Goal: Task Accomplishment & Management: Use online tool/utility

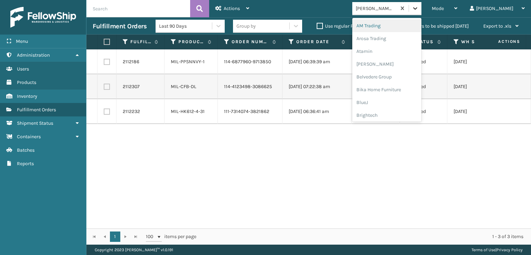
click at [418, 8] on icon at bounding box center [415, 8] width 4 height 2
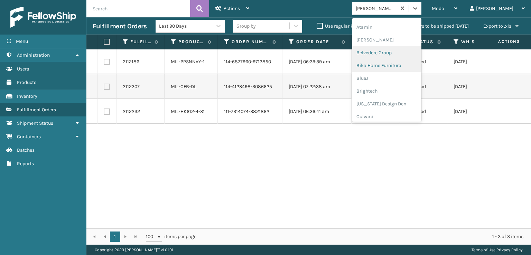
scroll to position [138, 0]
click at [393, 53] on div "FoamTex" at bounding box center [386, 53] width 69 height 13
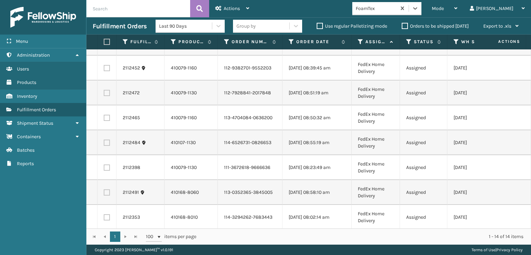
scroll to position [0, 0]
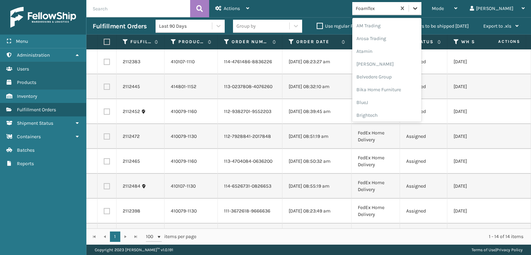
click at [418, 9] on icon at bounding box center [415, 8] width 4 height 2
click at [397, 93] on div "[PERSON_NAME] Brands" at bounding box center [386, 92] width 69 height 13
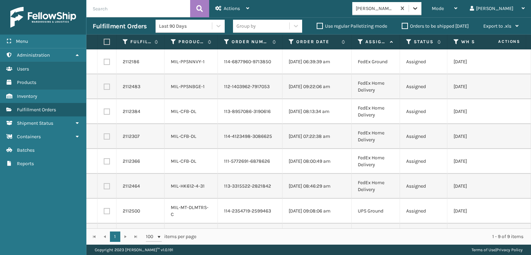
click at [418, 9] on icon at bounding box center [415, 8] width 4 height 2
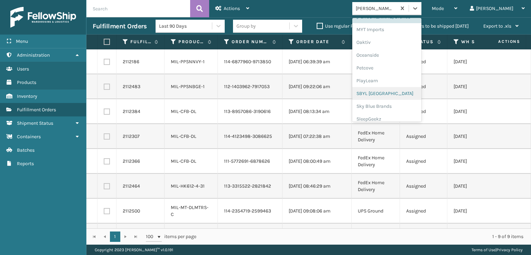
scroll to position [347, 0]
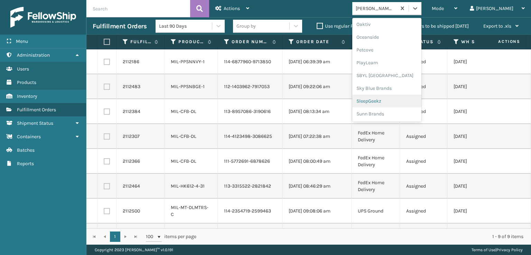
click at [400, 100] on div "SleepGeekz" at bounding box center [386, 101] width 69 height 13
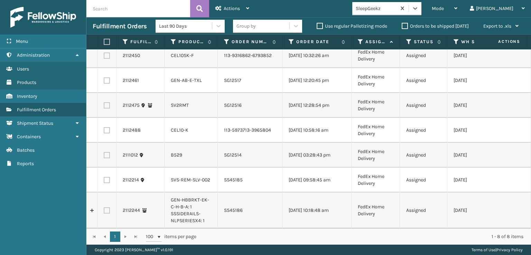
scroll to position [0, 0]
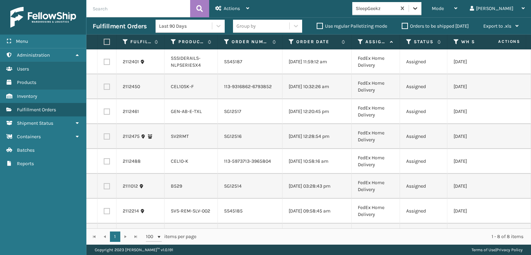
click at [419, 7] on icon at bounding box center [415, 8] width 7 height 7
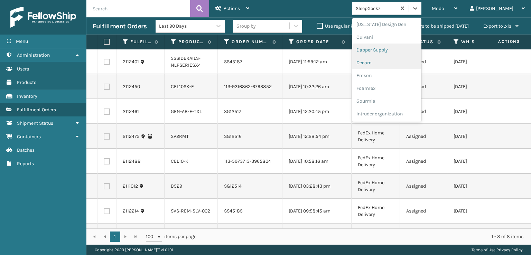
scroll to position [138, 0]
click at [394, 56] on div "FoamTex" at bounding box center [386, 53] width 69 height 13
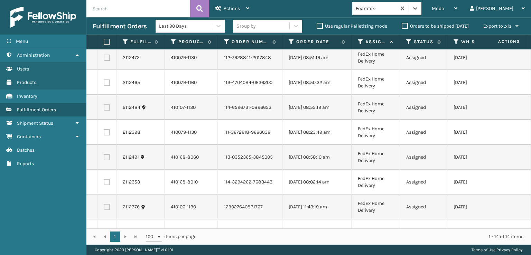
scroll to position [0, 0]
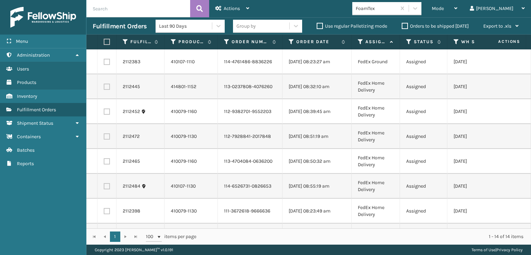
click at [107, 44] on label at bounding box center [106, 42] width 4 height 6
click at [104, 44] on input "checkbox" at bounding box center [104, 42] width 0 height 4
checkbox input "true"
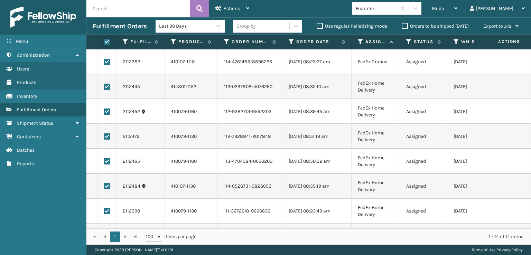
checkbox input "true"
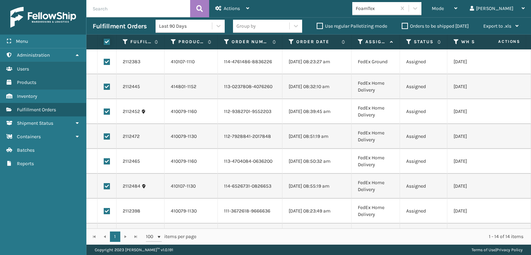
checkbox input "true"
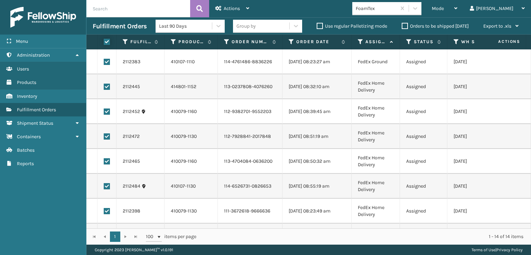
checkbox input "true"
click at [225, 10] on span "Actions" at bounding box center [232, 9] width 16 height 6
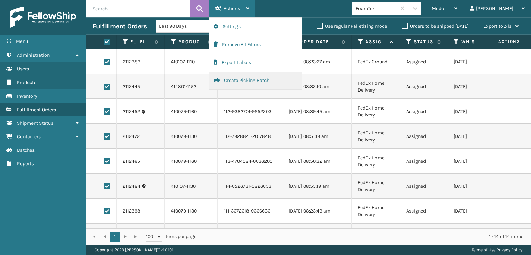
click at [238, 80] on button "Create Picking Batch" at bounding box center [256, 81] width 93 height 18
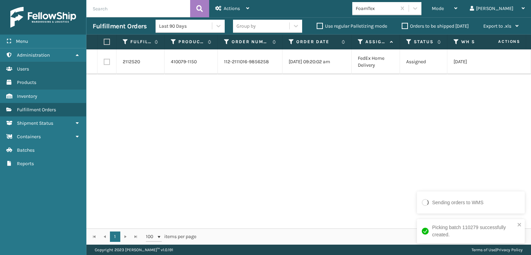
click at [107, 64] on label at bounding box center [107, 62] width 6 height 6
click at [104, 63] on input "checkbox" at bounding box center [104, 61] width 0 height 4
checkbox input "true"
click at [223, 13] on div "Actions" at bounding box center [233, 8] width 34 height 17
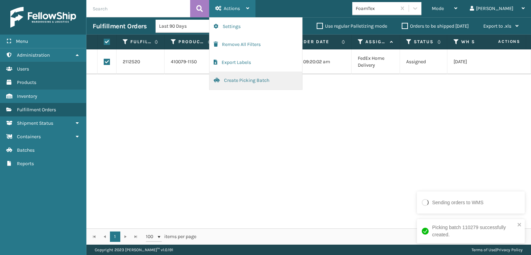
click at [241, 79] on button "Create Picking Batch" at bounding box center [256, 81] width 93 height 18
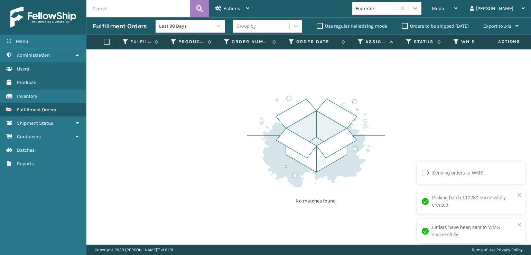
click at [419, 11] on icon at bounding box center [415, 8] width 7 height 7
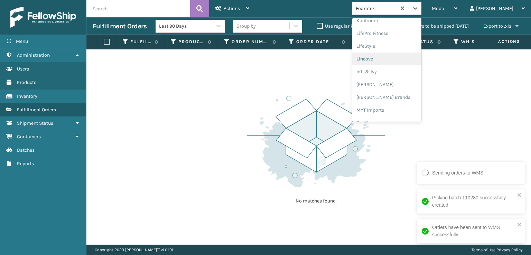
scroll to position [288, 0]
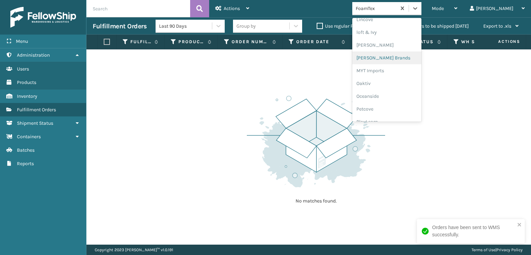
click at [390, 59] on div "[PERSON_NAME] Brands" at bounding box center [386, 58] width 69 height 13
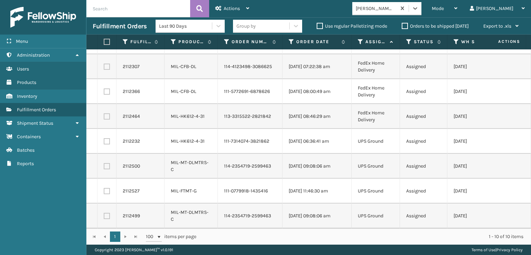
scroll to position [0, 0]
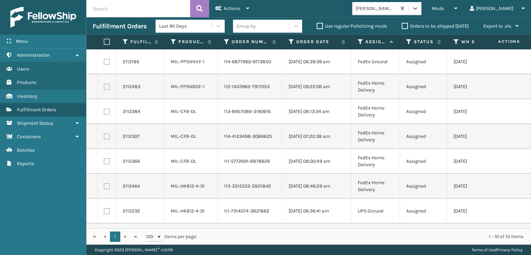
click at [103, 42] on th at bounding box center [107, 42] width 19 height 15
click at [105, 43] on label at bounding box center [106, 42] width 4 height 6
click at [104, 43] on input "checkbox" at bounding box center [104, 42] width 0 height 4
checkbox input "true"
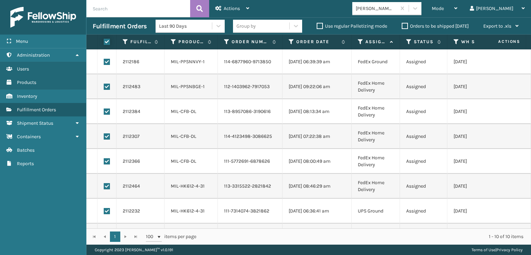
checkbox input "true"
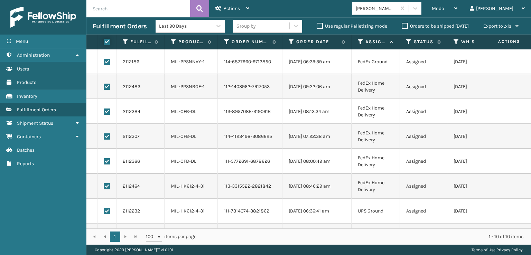
checkbox input "true"
click at [240, 10] on div "Actions" at bounding box center [233, 8] width 34 height 17
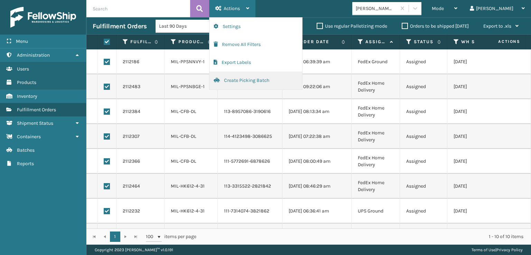
click at [237, 81] on button "Create Picking Batch" at bounding box center [256, 81] width 93 height 18
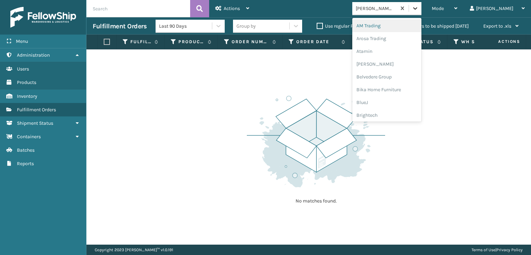
click at [419, 11] on icon at bounding box center [415, 8] width 7 height 7
click at [391, 76] on div "SBYL [GEOGRAPHIC_DATA]" at bounding box center [386, 75] width 69 height 13
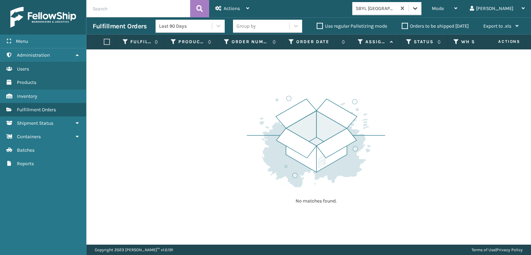
click at [419, 9] on icon at bounding box center [415, 8] width 7 height 7
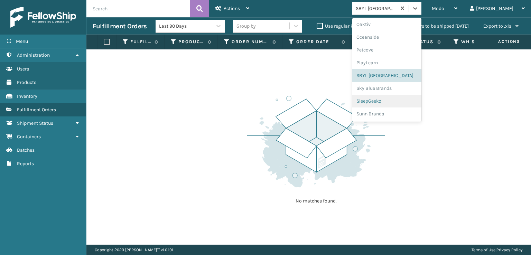
click at [396, 102] on div "SleepGeekz" at bounding box center [386, 101] width 69 height 13
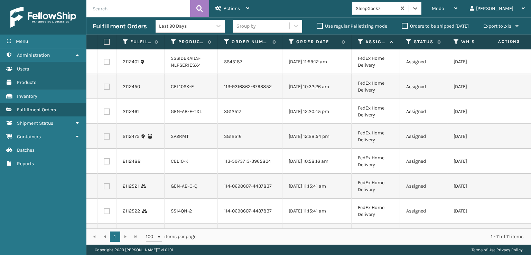
click at [107, 88] on label at bounding box center [107, 87] width 6 height 6
click at [104, 88] on input "checkbox" at bounding box center [104, 86] width 0 height 4
checkbox input "true"
click at [107, 115] on label at bounding box center [107, 112] width 6 height 6
click at [104, 113] on input "checkbox" at bounding box center [104, 111] width 0 height 4
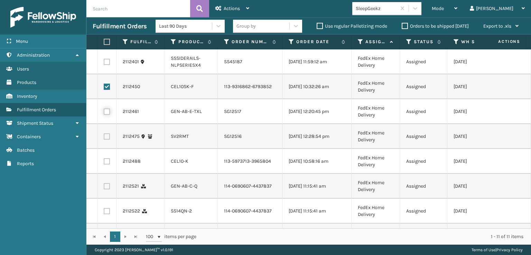
checkbox input "true"
click at [108, 165] on label at bounding box center [107, 161] width 6 height 6
click at [104, 163] on input "checkbox" at bounding box center [104, 160] width 0 height 4
checkbox input "true"
click at [106, 190] on label at bounding box center [107, 186] width 6 height 6
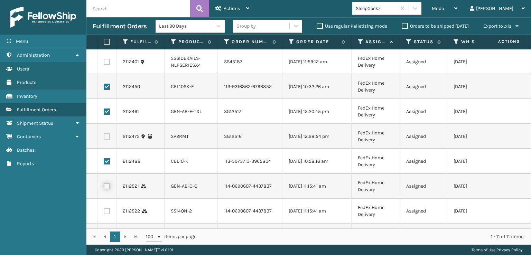
click at [104, 188] on input "checkbox" at bounding box center [104, 185] width 0 height 4
checkbox input "true"
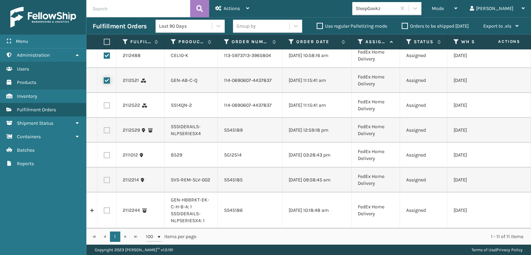
scroll to position [131, 0]
click at [105, 102] on label at bounding box center [107, 105] width 6 height 6
click at [104, 102] on input "checkbox" at bounding box center [104, 104] width 0 height 4
checkbox input "true"
click at [227, 10] on span "Actions" at bounding box center [232, 9] width 16 height 6
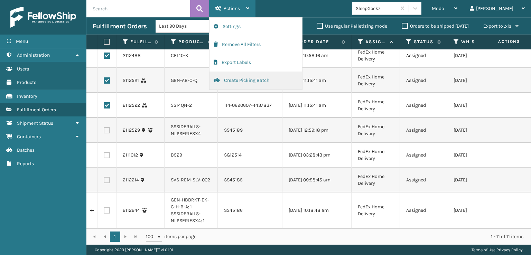
click at [238, 79] on button "Create Picking Batch" at bounding box center [256, 81] width 93 height 18
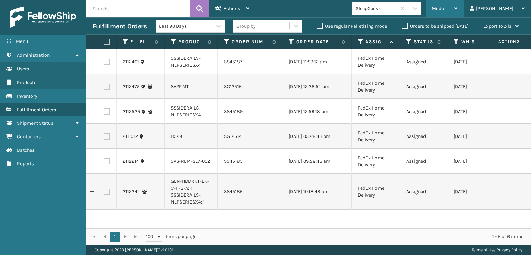
click at [444, 6] on span "Mode" at bounding box center [438, 9] width 12 height 6
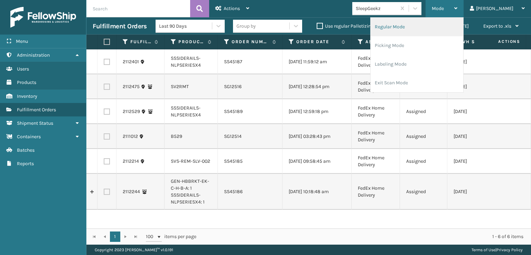
click at [409, 29] on li "Regular Mode" at bounding box center [417, 27] width 93 height 19
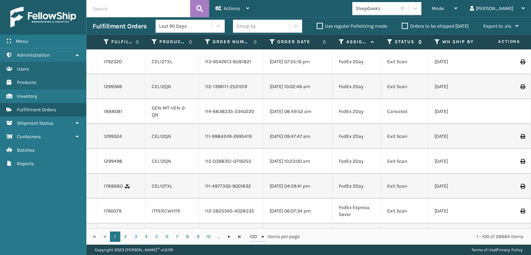
click at [391, 40] on icon at bounding box center [390, 42] width 6 height 6
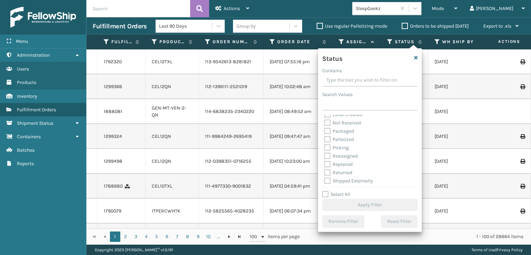
scroll to position [39, 0]
click at [328, 147] on label "Picking" at bounding box center [336, 147] width 25 height 6
click at [325, 147] on input "Picking" at bounding box center [324, 145] width 0 height 4
checkbox input "true"
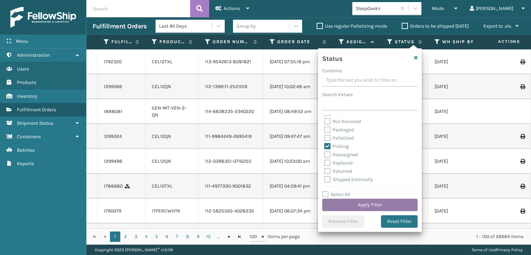
click at [353, 201] on button "Apply Filter" at bounding box center [369, 205] width 95 height 12
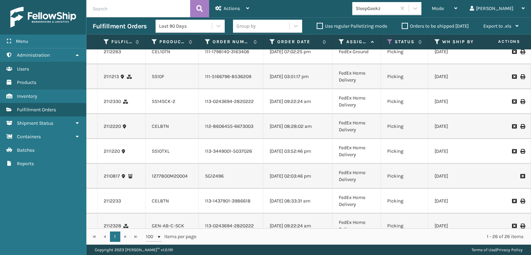
scroll to position [0, 0]
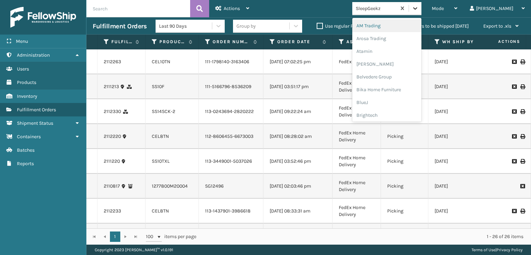
click at [419, 11] on icon at bounding box center [415, 8] width 7 height 7
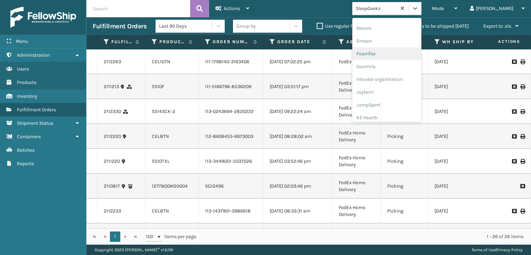
click at [404, 53] on div "FoamTex" at bounding box center [386, 53] width 69 height 13
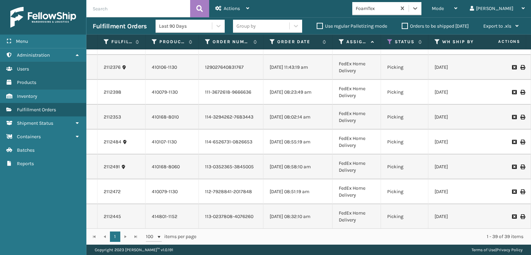
scroll to position [0, 0]
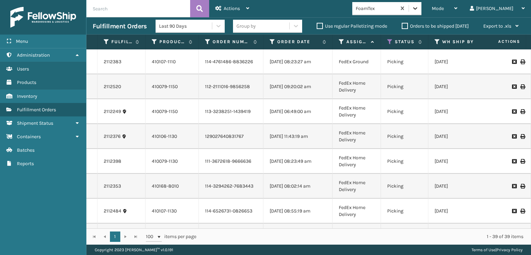
click at [419, 7] on icon at bounding box center [415, 8] width 7 height 7
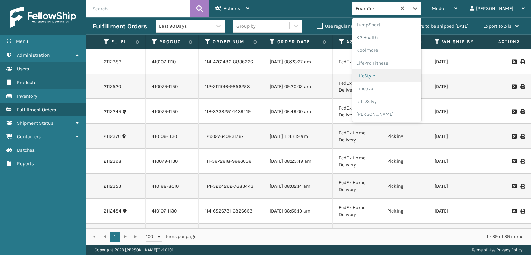
scroll to position [347, 0]
click at [393, 100] on div "SleepGeekz" at bounding box center [386, 101] width 69 height 13
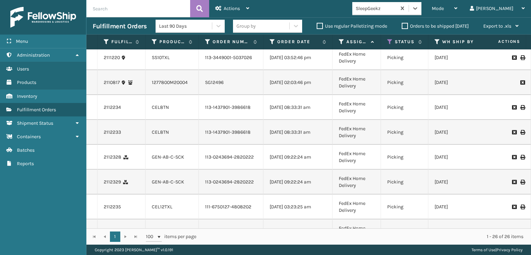
scroll to position [0, 0]
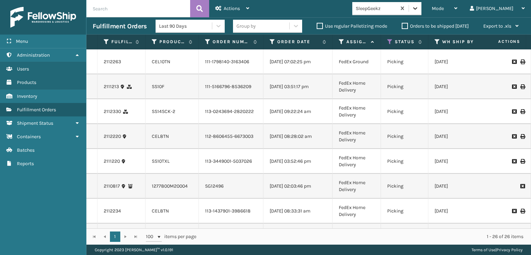
click at [419, 6] on icon at bounding box center [415, 8] width 7 height 7
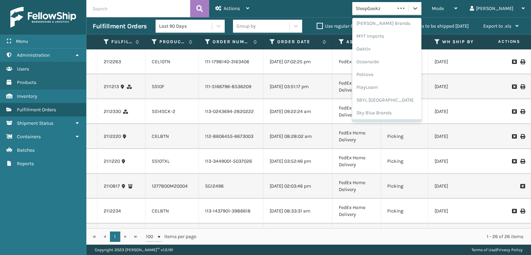
scroll to position [347, 0]
click at [393, 101] on div "SleepGeekz" at bounding box center [386, 101] width 69 height 13
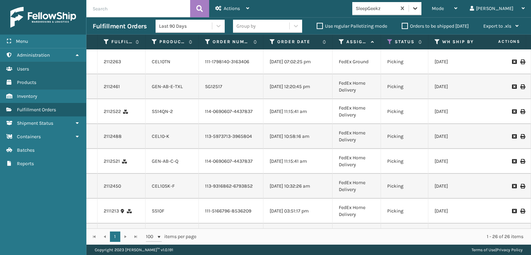
click at [418, 7] on icon at bounding box center [415, 8] width 4 height 2
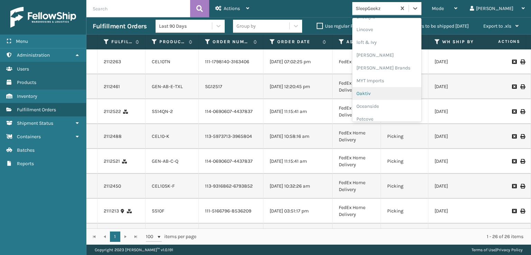
scroll to position [243, 0]
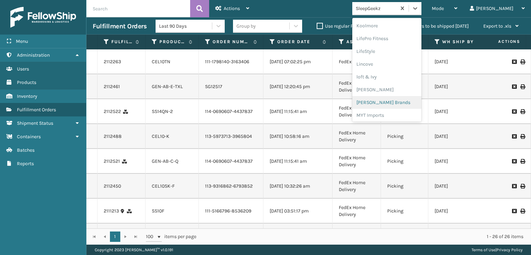
click at [398, 101] on div "[PERSON_NAME] Brands" at bounding box center [386, 102] width 69 height 13
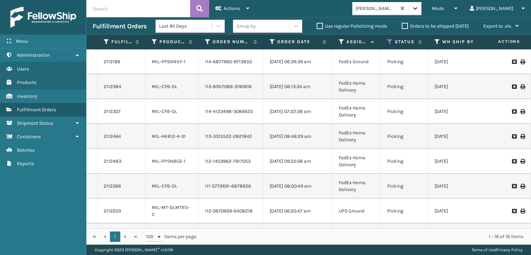
click at [419, 8] on icon at bounding box center [415, 8] width 7 height 7
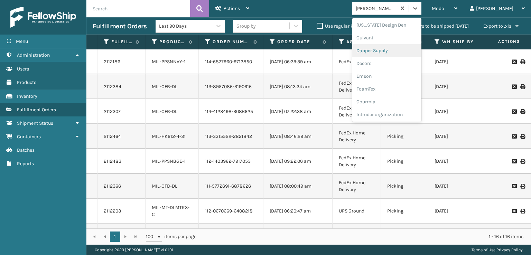
scroll to position [138, 0]
click at [393, 52] on div "FoamTex" at bounding box center [386, 53] width 69 height 13
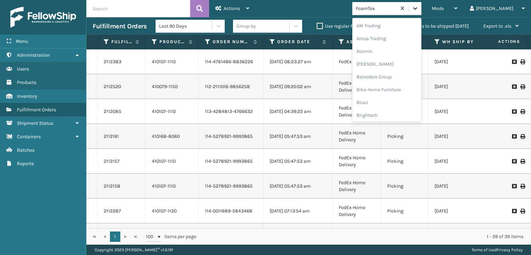
click at [419, 6] on icon at bounding box center [415, 8] width 7 height 7
click at [395, 101] on div "SleepGeekz" at bounding box center [386, 101] width 69 height 13
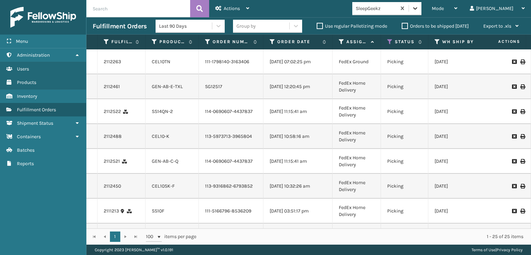
click at [419, 7] on icon at bounding box center [415, 8] width 7 height 7
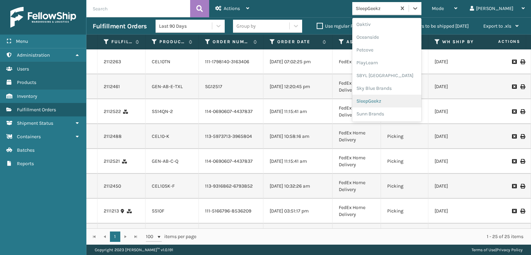
click at [399, 101] on div "SleepGeekz" at bounding box center [386, 101] width 69 height 13
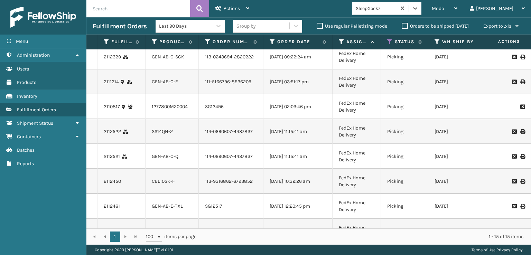
scroll to position [0, 0]
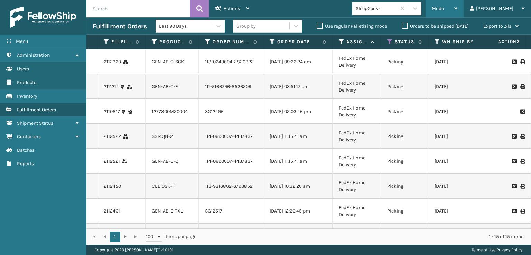
click at [458, 5] on div "Mode" at bounding box center [445, 8] width 26 height 17
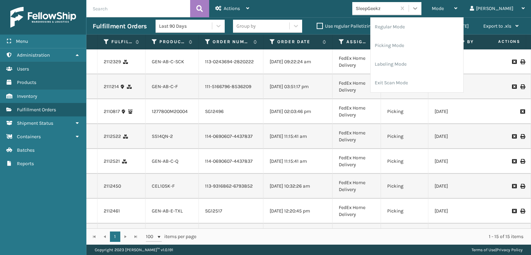
click at [419, 9] on icon at bounding box center [415, 8] width 7 height 7
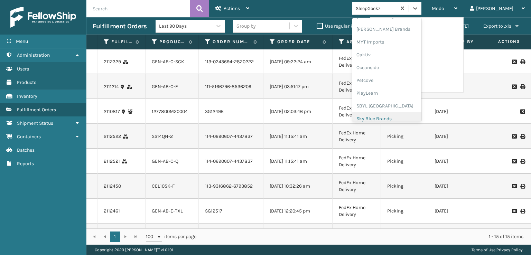
scroll to position [347, 0]
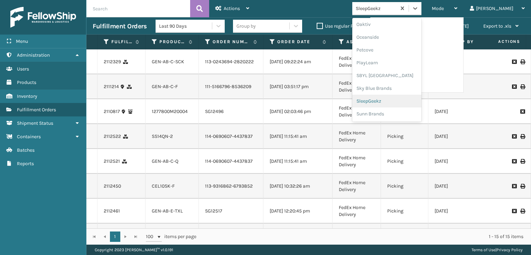
click at [402, 101] on div "SleepGeekz" at bounding box center [386, 101] width 69 height 13
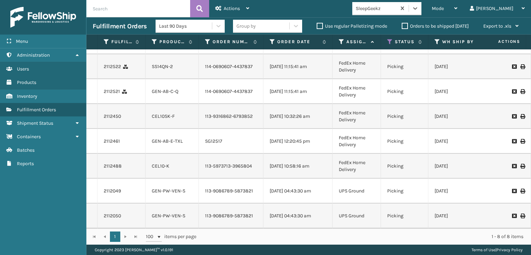
scroll to position [0, 0]
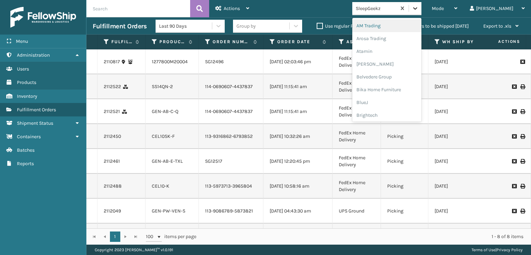
click at [422, 10] on div at bounding box center [415, 8] width 12 height 12
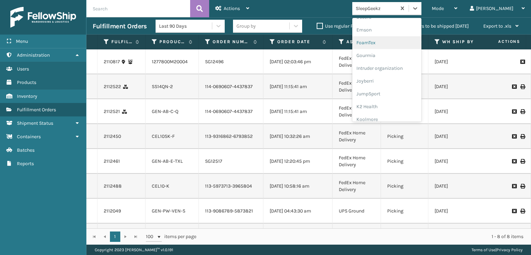
click at [396, 44] on div "FoamTex" at bounding box center [386, 42] width 69 height 13
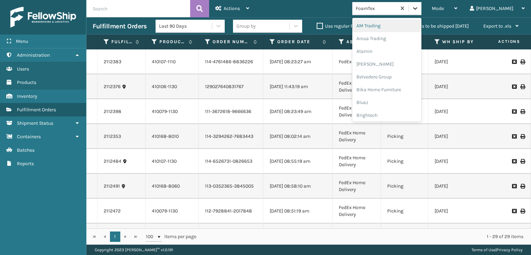
click at [419, 10] on icon at bounding box center [415, 8] width 7 height 7
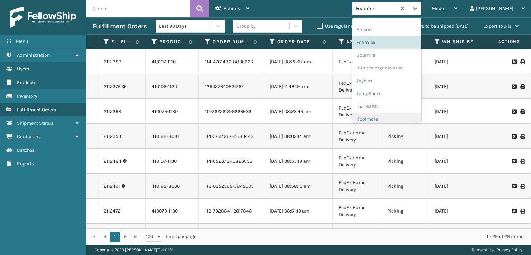
scroll to position [138, 0]
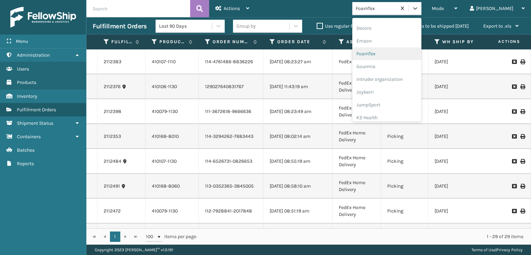
click at [397, 53] on div "FoamTex" at bounding box center [386, 53] width 69 height 13
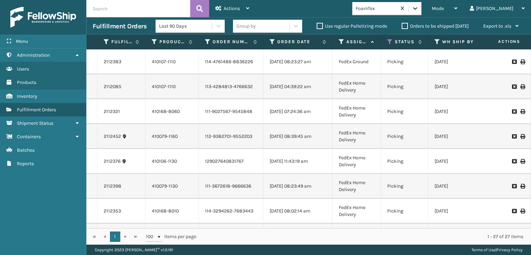
click at [419, 7] on icon at bounding box center [415, 8] width 7 height 7
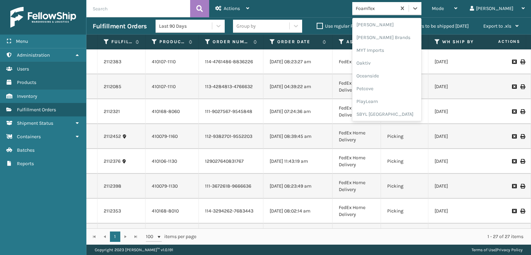
scroll to position [347, 0]
click at [394, 101] on div "SleepGeekz" at bounding box center [386, 101] width 69 height 13
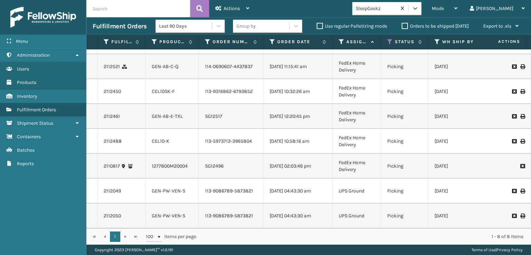
scroll to position [46, 0]
click at [422, 8] on div at bounding box center [415, 8] width 12 height 12
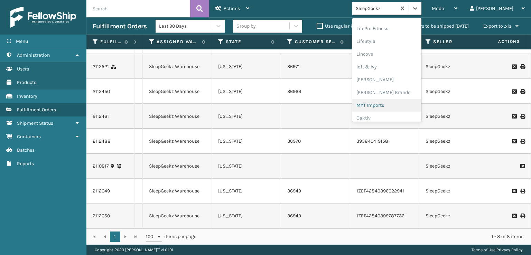
scroll to position [0, 540]
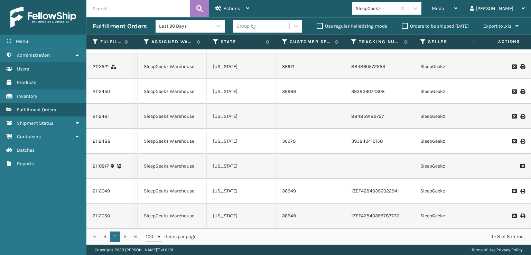
click at [521, 189] on icon at bounding box center [523, 191] width 4 height 5
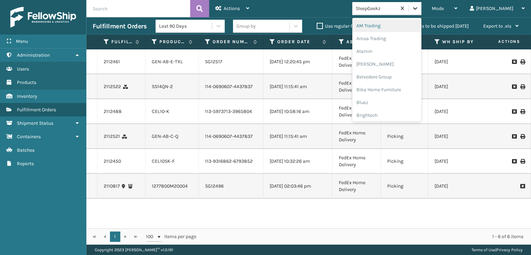
click at [419, 11] on icon at bounding box center [415, 8] width 7 height 7
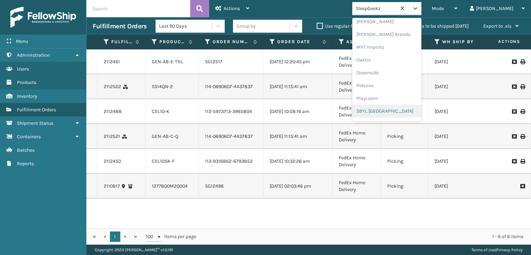
scroll to position [347, 0]
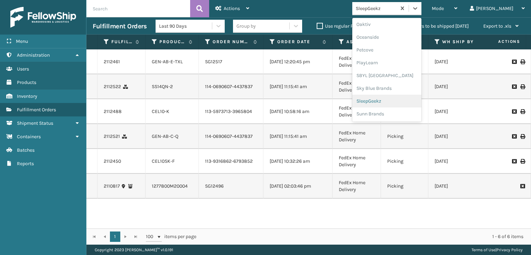
click at [394, 102] on div "SleepGeekz" at bounding box center [386, 101] width 69 height 13
click at [419, 9] on icon at bounding box center [415, 8] width 7 height 7
click at [400, 101] on div "SleepGeekz" at bounding box center [386, 101] width 69 height 13
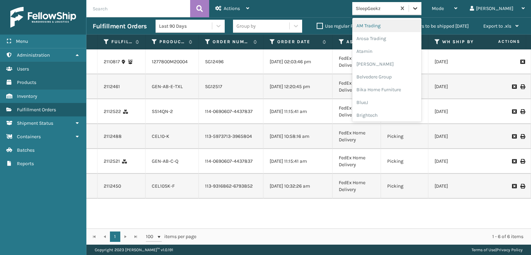
click at [419, 7] on icon at bounding box center [415, 8] width 7 height 7
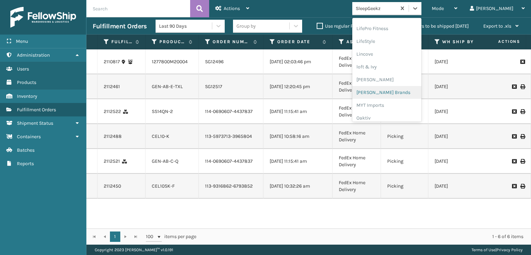
click at [395, 93] on div "[PERSON_NAME] Brands" at bounding box center [386, 92] width 69 height 13
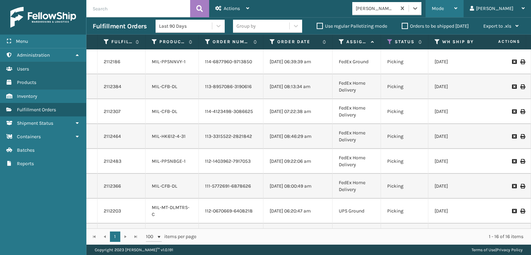
click at [460, 9] on div "Mode Regular Mode Picking Mode Labeling Mode Exit Scan Mode" at bounding box center [445, 8] width 38 height 17
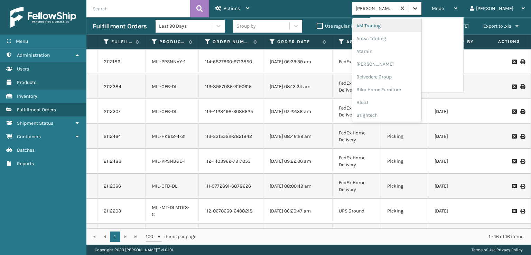
click at [419, 8] on icon at bounding box center [415, 8] width 7 height 7
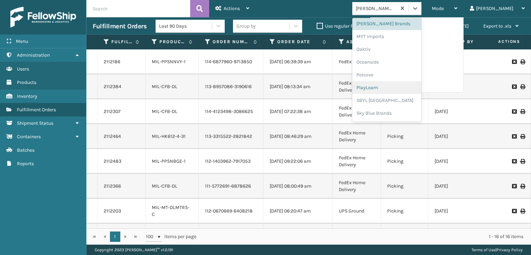
scroll to position [278, 0]
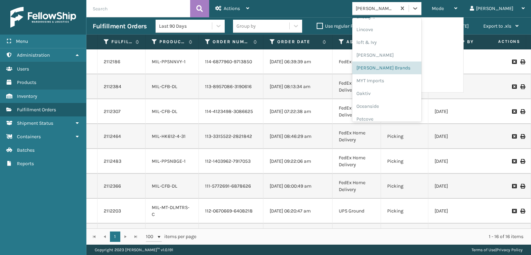
click at [399, 67] on div "[PERSON_NAME] Brands" at bounding box center [386, 68] width 69 height 13
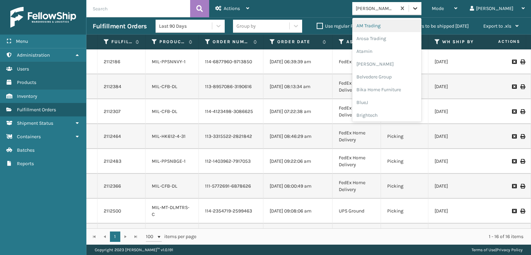
click at [422, 4] on div at bounding box center [415, 8] width 12 height 12
click at [393, 77] on div "FoamTex" at bounding box center [386, 77] width 69 height 13
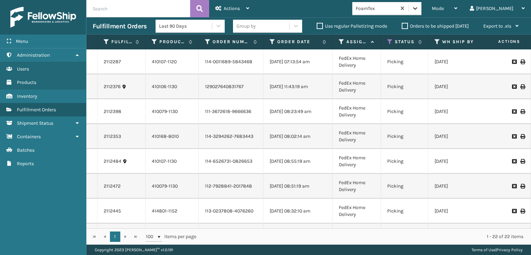
click at [422, 10] on div at bounding box center [415, 8] width 12 height 12
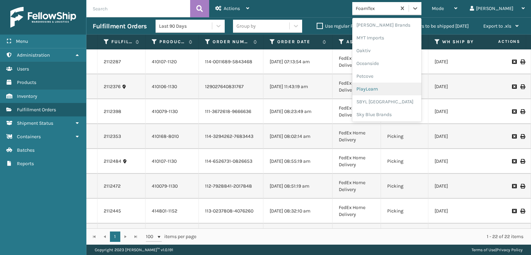
scroll to position [347, 0]
click at [398, 103] on div "SleepGeekz" at bounding box center [386, 101] width 69 height 13
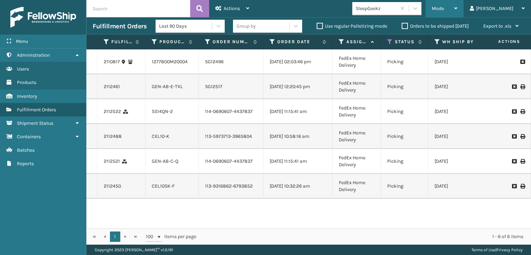
click at [444, 11] on span "Mode" at bounding box center [438, 9] width 12 height 6
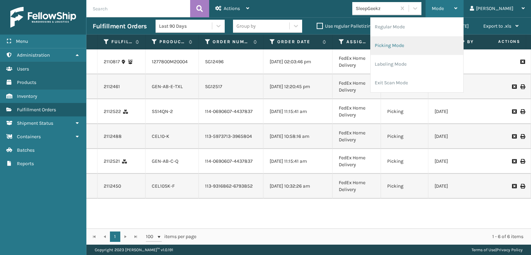
click at [419, 45] on li "Picking Mode" at bounding box center [417, 45] width 93 height 19
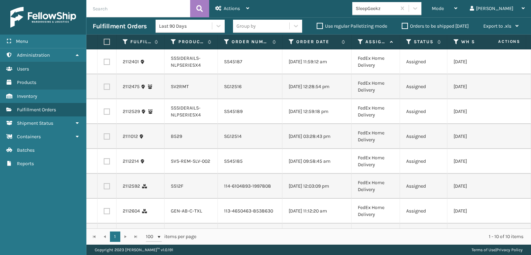
scroll to position [102, 0]
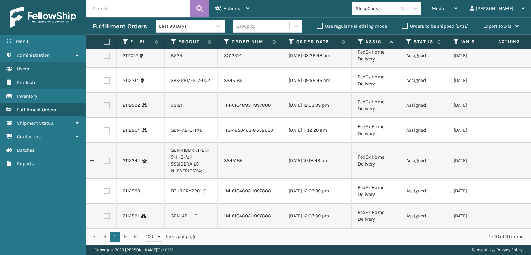
click at [106, 213] on label at bounding box center [107, 216] width 6 height 6
click at [104, 213] on input "checkbox" at bounding box center [104, 215] width 0 height 4
checkbox input "true"
click at [108, 188] on label at bounding box center [107, 191] width 6 height 6
click at [104, 188] on input "checkbox" at bounding box center [104, 190] width 0 height 4
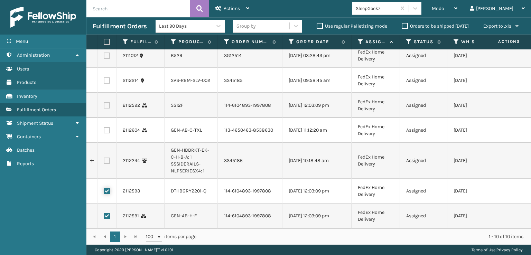
checkbox input "true"
click at [107, 118] on td at bounding box center [107, 130] width 19 height 25
click at [106, 127] on label at bounding box center [107, 130] width 6 height 6
click at [104, 127] on input "checkbox" at bounding box center [104, 129] width 0 height 4
checkbox input "true"
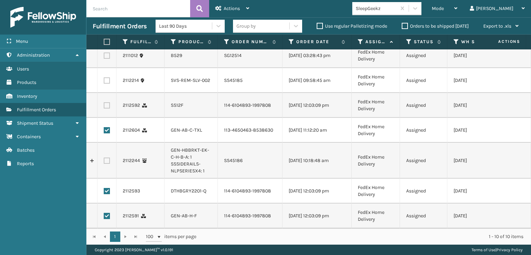
click at [110, 102] on label at bounding box center [107, 105] width 6 height 6
click at [104, 102] on input "checkbox" at bounding box center [104, 104] width 0 height 4
checkbox input "true"
click at [235, 9] on span "Actions" at bounding box center [232, 9] width 16 height 6
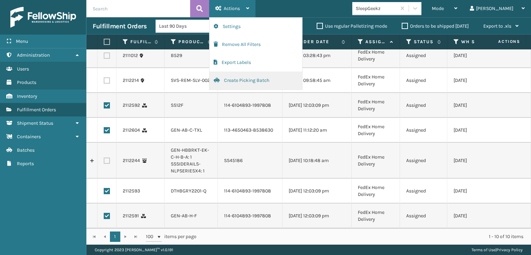
click at [232, 83] on button "Create Picking Batch" at bounding box center [256, 81] width 93 height 18
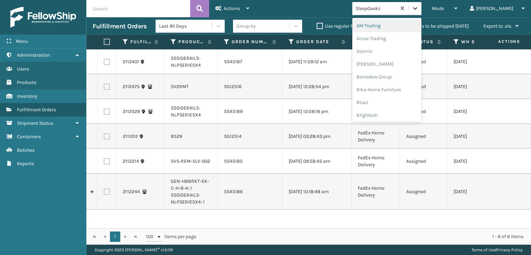
click at [422, 8] on div at bounding box center [415, 8] width 12 height 12
click at [397, 87] on div "FoamTex" at bounding box center [386, 88] width 69 height 13
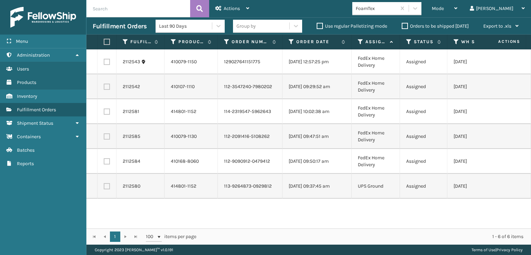
click at [107, 43] on label at bounding box center [106, 42] width 4 height 6
click at [104, 43] on input "checkbox" at bounding box center [104, 42] width 0 height 4
checkbox input "true"
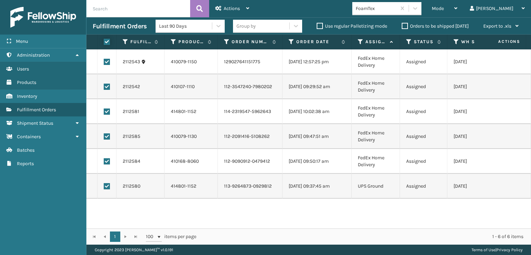
checkbox input "true"
click at [235, 12] on div "Actions" at bounding box center [233, 8] width 34 height 17
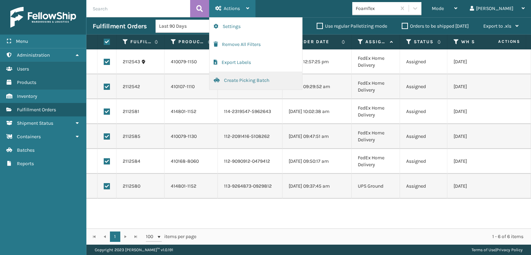
click at [235, 82] on button "Create Picking Batch" at bounding box center [256, 81] width 93 height 18
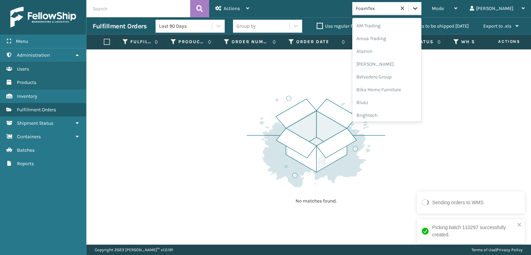
click at [419, 6] on icon at bounding box center [415, 8] width 7 height 7
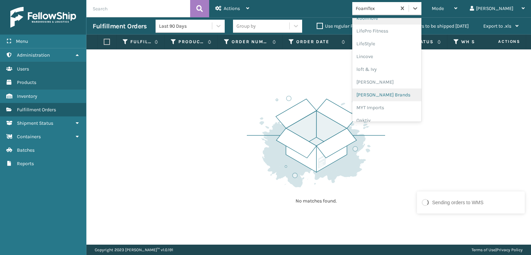
scroll to position [288, 0]
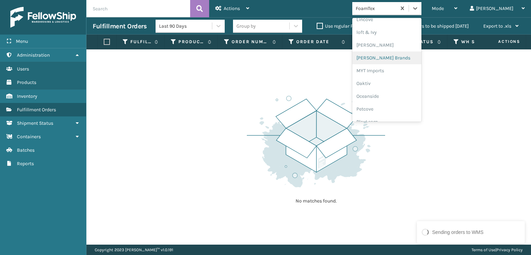
click at [400, 58] on div "[PERSON_NAME] Brands" at bounding box center [386, 58] width 69 height 13
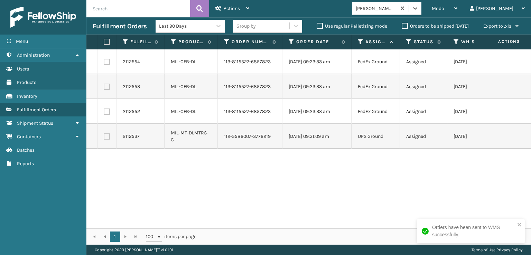
click at [106, 42] on label at bounding box center [106, 42] width 4 height 6
click at [104, 42] on input "checkbox" at bounding box center [104, 42] width 0 height 4
checkbox input "true"
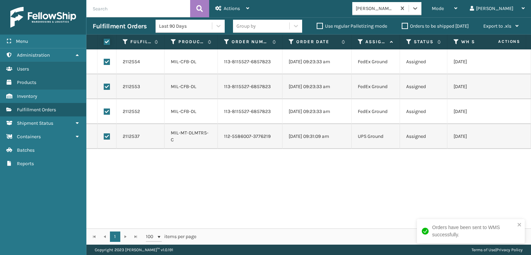
checkbox input "true"
click at [233, 6] on span "Actions" at bounding box center [232, 9] width 16 height 6
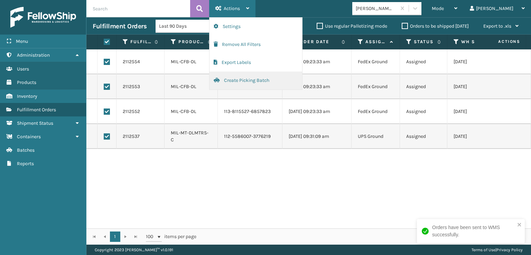
click at [233, 79] on button "Create Picking Batch" at bounding box center [256, 81] width 93 height 18
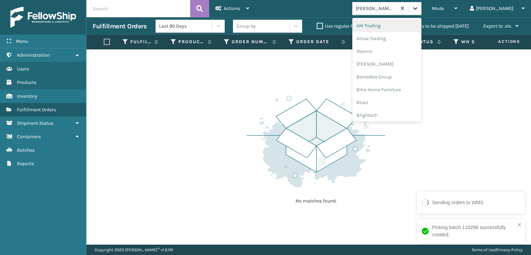
click at [422, 3] on div at bounding box center [415, 8] width 12 height 12
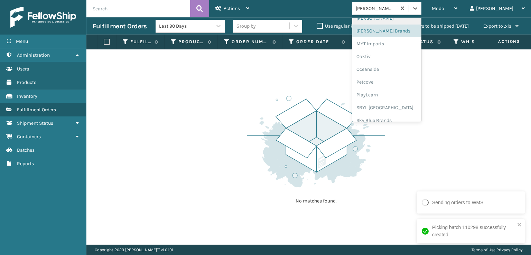
scroll to position [347, 0]
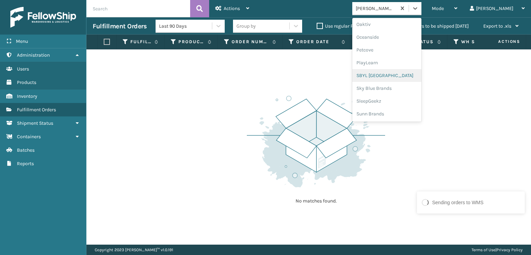
click at [400, 75] on div "SBYL [GEOGRAPHIC_DATA]" at bounding box center [386, 75] width 69 height 13
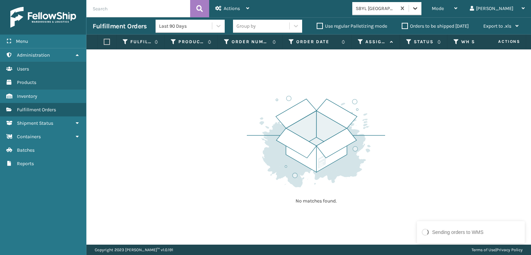
click at [419, 11] on icon at bounding box center [415, 8] width 7 height 7
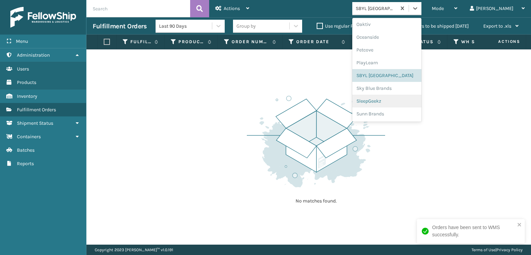
click at [400, 101] on div "SleepGeekz" at bounding box center [386, 101] width 69 height 13
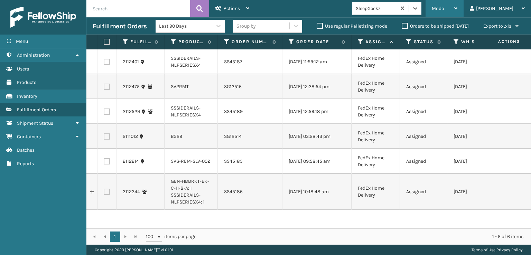
click at [444, 7] on span "Mode" at bounding box center [438, 9] width 12 height 6
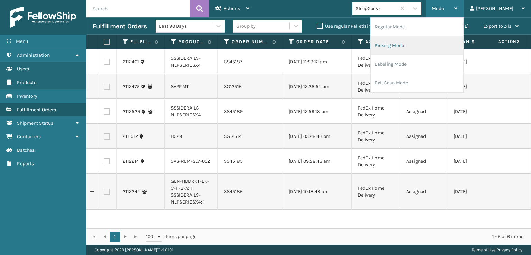
click at [418, 45] on li "Picking Mode" at bounding box center [417, 45] width 93 height 19
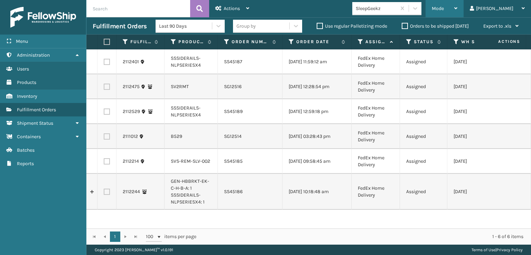
click at [444, 9] on span "Mode" at bounding box center [438, 9] width 12 height 6
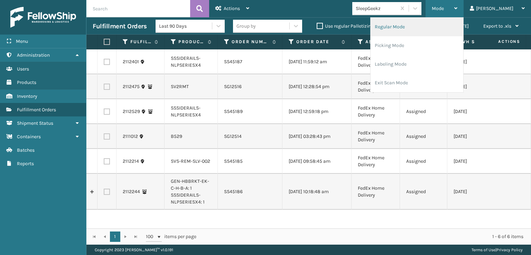
click at [426, 27] on li "Regular Mode" at bounding box center [417, 27] width 93 height 19
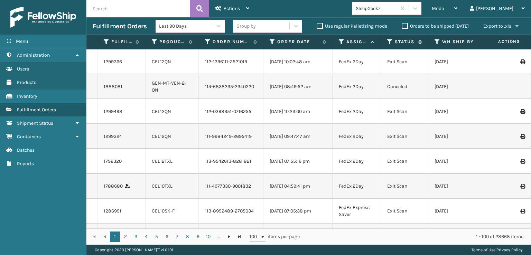
click at [389, 42] on icon at bounding box center [390, 42] width 6 height 6
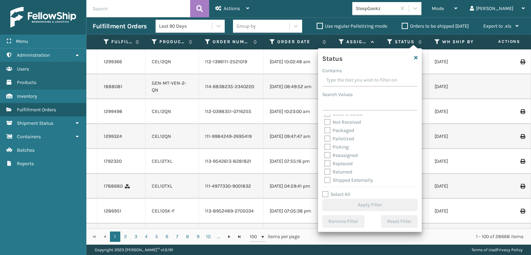
scroll to position [39, 0]
click at [327, 147] on label "Picking" at bounding box center [336, 147] width 25 height 6
click at [325, 147] on input "Picking" at bounding box center [324, 145] width 0 height 4
checkbox input "true"
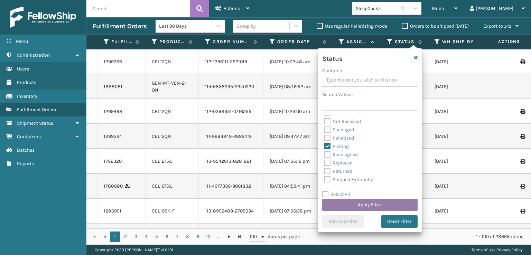
click at [347, 204] on button "Apply Filter" at bounding box center [369, 205] width 95 height 12
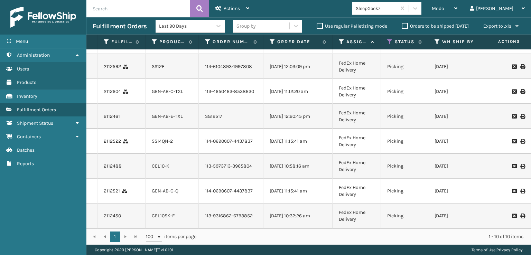
scroll to position [112, 0]
click at [444, 10] on span "Mode" at bounding box center [438, 9] width 12 height 6
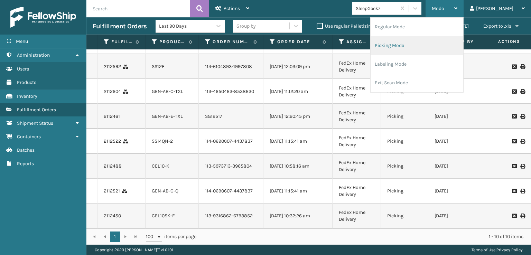
click at [406, 47] on li "Picking Mode" at bounding box center [417, 45] width 93 height 19
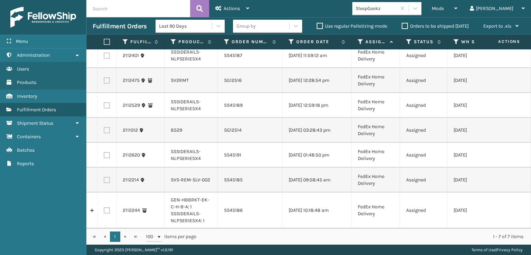
scroll to position [0, 0]
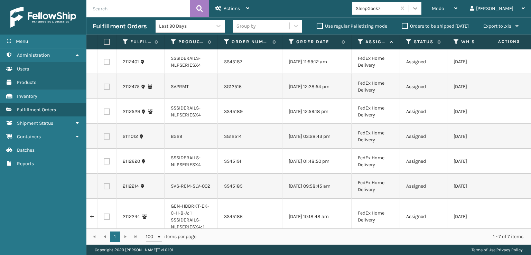
click at [419, 5] on icon at bounding box center [415, 8] width 7 height 7
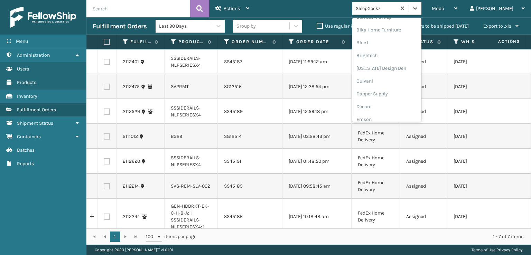
scroll to position [104, 0]
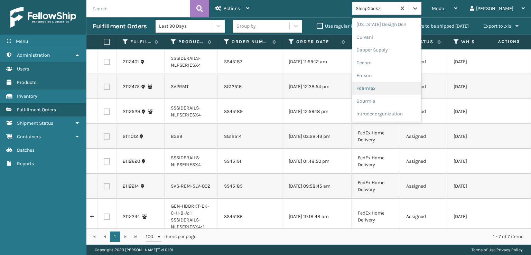
click at [393, 90] on div "FoamTex" at bounding box center [386, 88] width 69 height 13
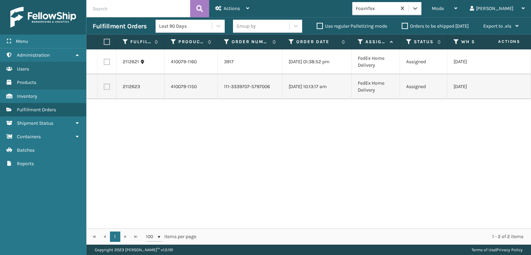
click at [106, 40] on label at bounding box center [106, 42] width 4 height 6
click at [104, 40] on input "checkbox" at bounding box center [104, 42] width 0 height 4
checkbox input "true"
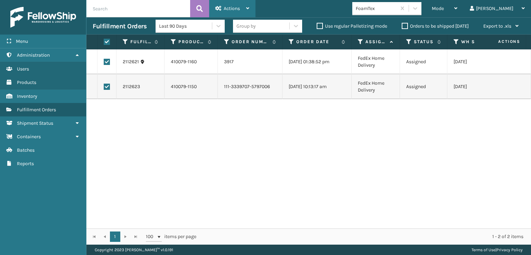
click at [230, 4] on div "Actions" at bounding box center [233, 8] width 34 height 17
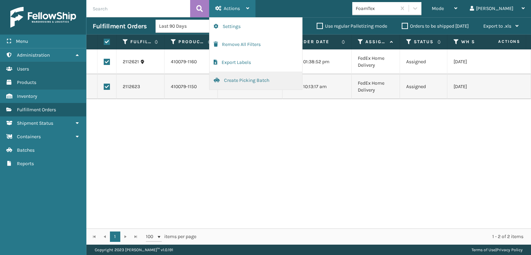
click at [242, 81] on button "Create Picking Batch" at bounding box center [256, 81] width 93 height 18
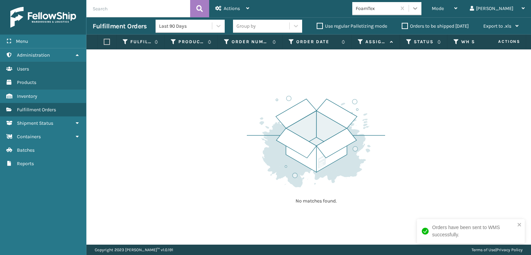
click at [419, 11] on icon at bounding box center [415, 8] width 7 height 7
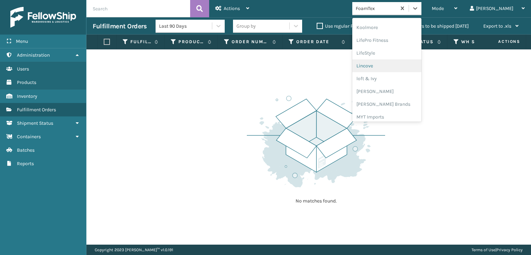
scroll to position [253, 0]
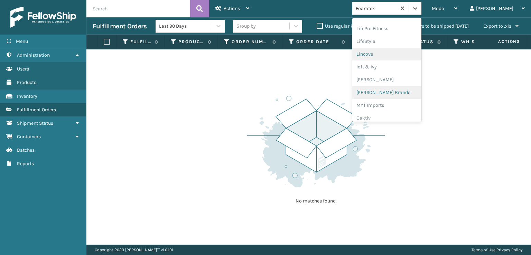
click at [393, 93] on div "[PERSON_NAME] Brands" at bounding box center [386, 92] width 69 height 13
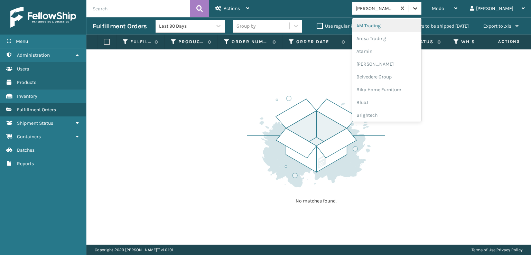
click at [419, 10] on icon at bounding box center [415, 8] width 7 height 7
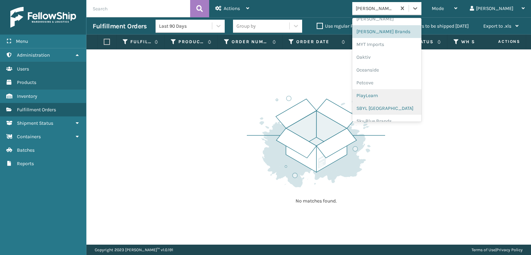
scroll to position [347, 0]
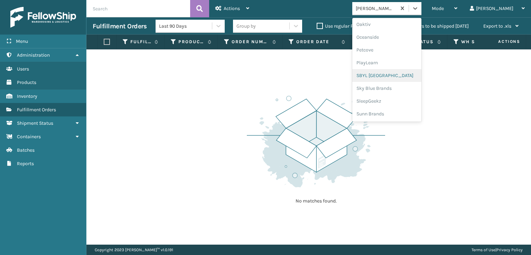
click at [389, 75] on div "SBYL [GEOGRAPHIC_DATA]" at bounding box center [386, 75] width 69 height 13
click at [422, 4] on div at bounding box center [415, 8] width 12 height 12
click at [398, 102] on div "SleepGeekz" at bounding box center [386, 101] width 69 height 13
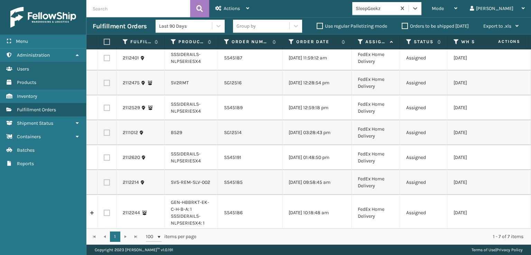
scroll to position [0, 0]
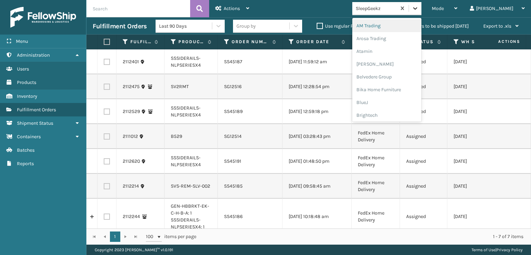
click at [419, 10] on icon at bounding box center [415, 8] width 7 height 7
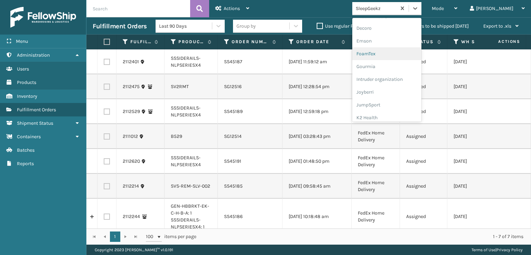
click at [391, 52] on div "FoamTex" at bounding box center [386, 53] width 69 height 13
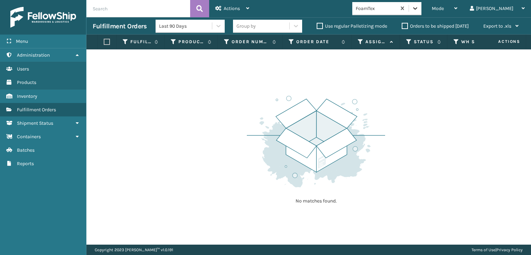
click at [419, 6] on icon at bounding box center [415, 8] width 7 height 7
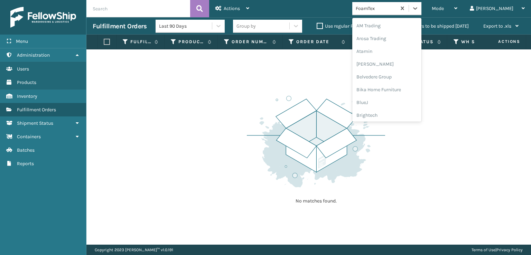
scroll to position [81, 0]
click at [395, 112] on div "FoamTex" at bounding box center [386, 111] width 69 height 13
click at [419, 10] on icon at bounding box center [415, 8] width 7 height 7
click at [395, 111] on div "FoamTex" at bounding box center [386, 111] width 69 height 13
click at [419, 5] on icon at bounding box center [415, 8] width 7 height 7
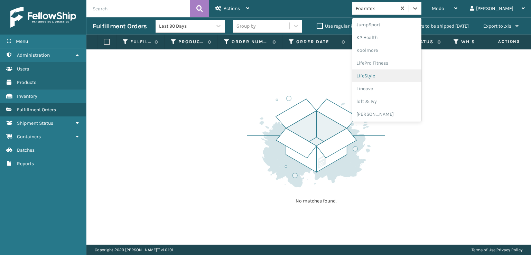
scroll to position [253, 0]
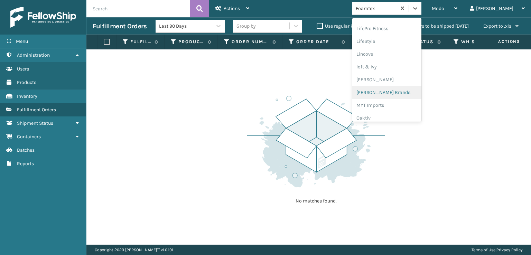
click at [403, 92] on div "[PERSON_NAME] Brands" at bounding box center [386, 92] width 69 height 13
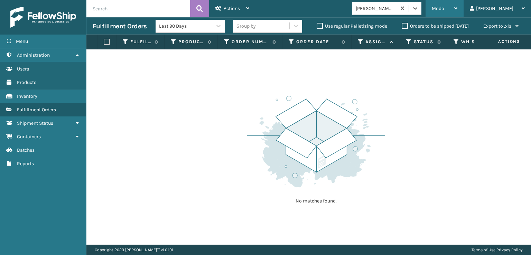
click at [444, 10] on span "Mode" at bounding box center [438, 9] width 12 height 6
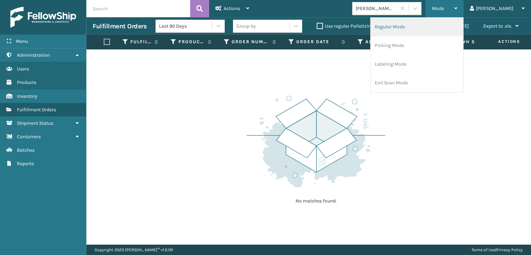
click at [419, 25] on li "Regular Mode" at bounding box center [417, 27] width 93 height 19
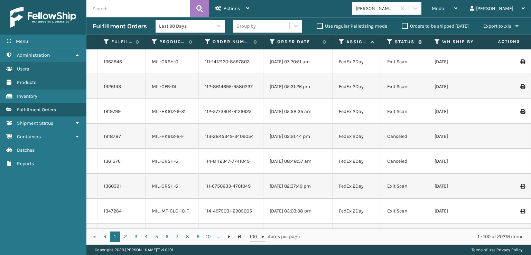
click at [391, 41] on icon at bounding box center [390, 42] width 6 height 6
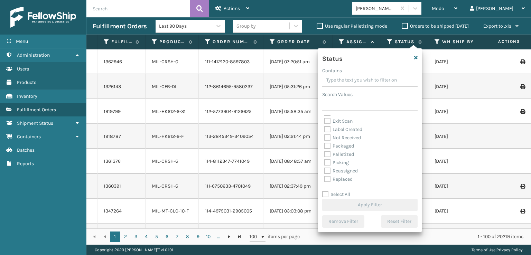
scroll to position [35, 0]
click at [327, 151] on label "Picking" at bounding box center [336, 151] width 25 height 6
click at [325, 151] on input "Picking" at bounding box center [324, 149] width 0 height 4
checkbox input "true"
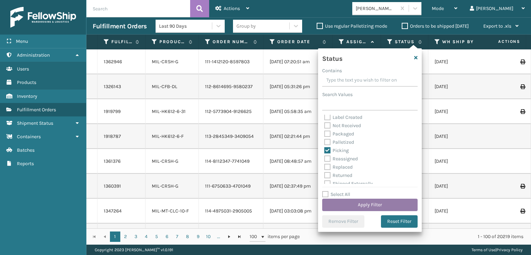
click at [354, 205] on button "Apply Filter" at bounding box center [369, 205] width 95 height 12
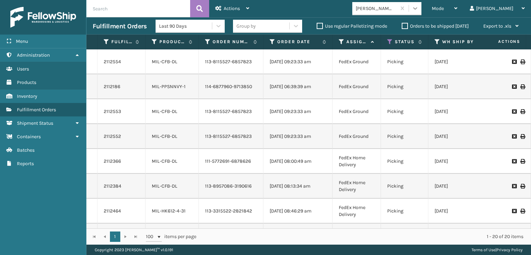
click at [422, 9] on div at bounding box center [415, 8] width 12 height 12
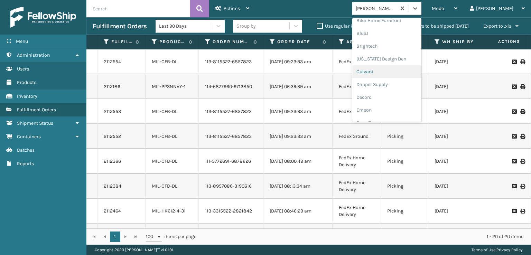
scroll to position [104, 0]
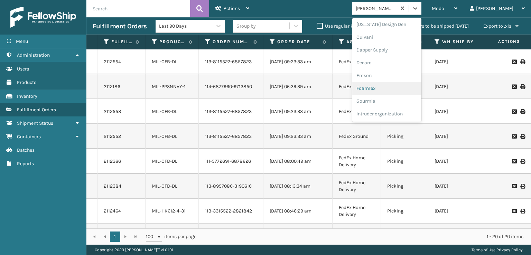
click at [395, 88] on div "FoamTex" at bounding box center [386, 88] width 69 height 13
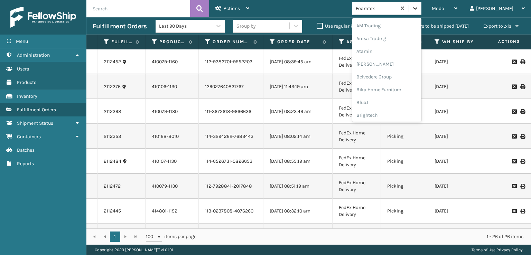
click at [419, 9] on icon at bounding box center [415, 8] width 7 height 7
click at [392, 100] on div "SleepGeekz" at bounding box center [386, 101] width 69 height 13
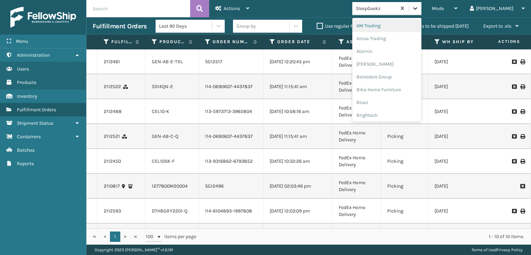
click at [419, 8] on icon at bounding box center [415, 8] width 7 height 7
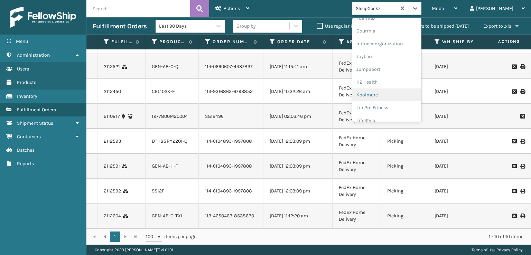
scroll to position [139, 0]
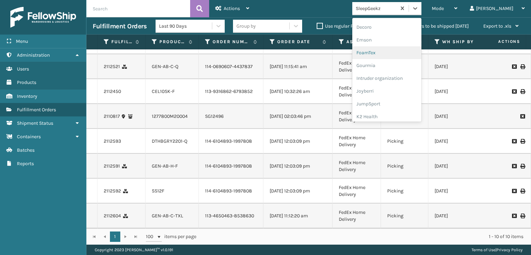
click at [393, 51] on div "FoamTex" at bounding box center [386, 52] width 69 height 13
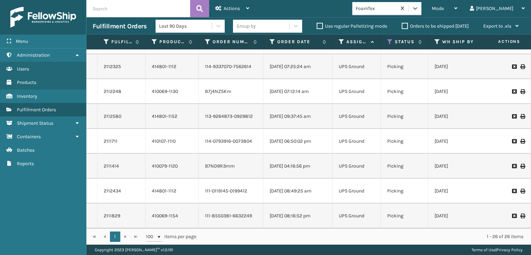
scroll to position [231, 0]
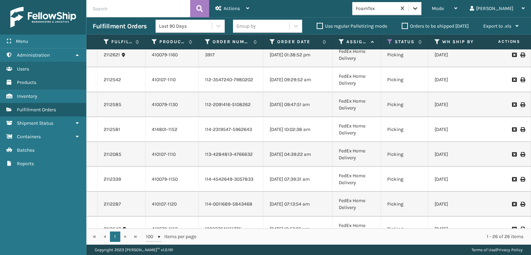
click at [418, 8] on icon at bounding box center [415, 8] width 4 height 2
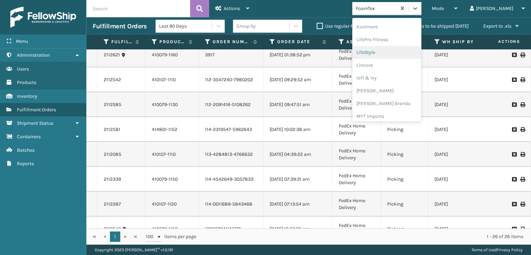
scroll to position [253, 0]
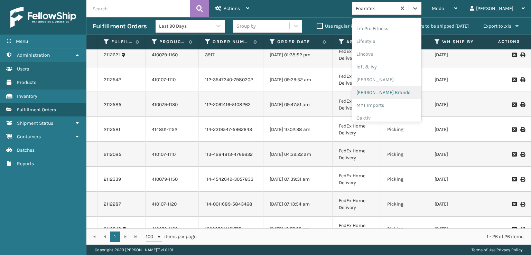
click at [400, 90] on div "[PERSON_NAME] Brands" at bounding box center [386, 92] width 69 height 13
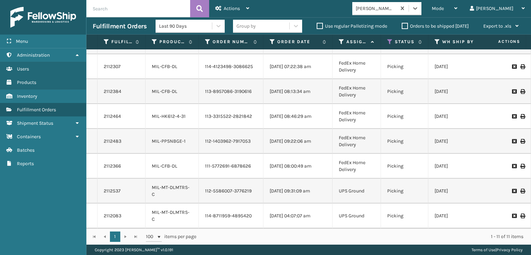
scroll to position [100, 0]
click at [419, 8] on icon at bounding box center [415, 8] width 7 height 7
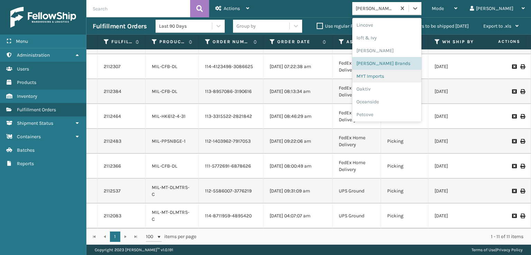
scroll to position [278, 0]
click at [403, 67] on div "[PERSON_NAME] Brands" at bounding box center [386, 68] width 69 height 13
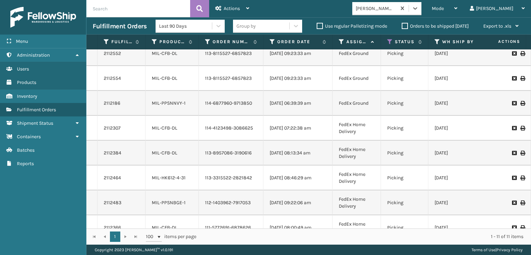
scroll to position [100, 0]
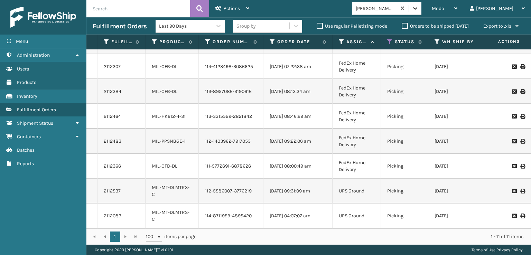
click at [422, 4] on div at bounding box center [415, 8] width 12 height 12
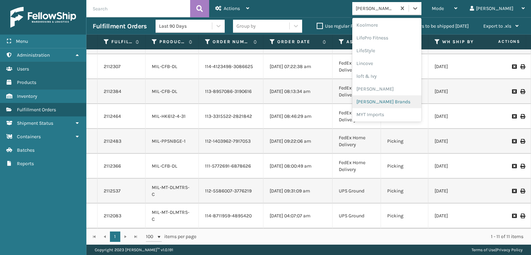
scroll to position [243, 0]
click at [398, 103] on div "[PERSON_NAME] Brands" at bounding box center [386, 102] width 69 height 13
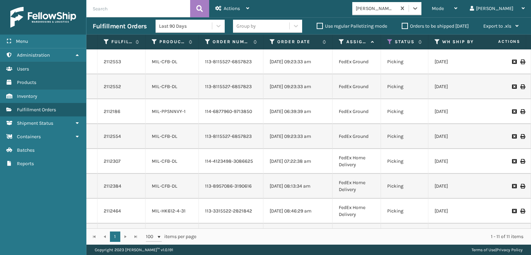
scroll to position [100, 0]
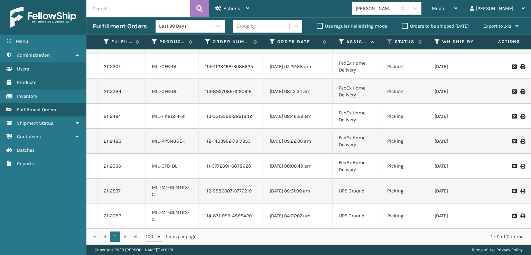
click at [426, 8] on div "[PERSON_NAME] Brands" at bounding box center [388, 8] width 73 height 13
click at [419, 8] on icon at bounding box center [415, 8] width 7 height 7
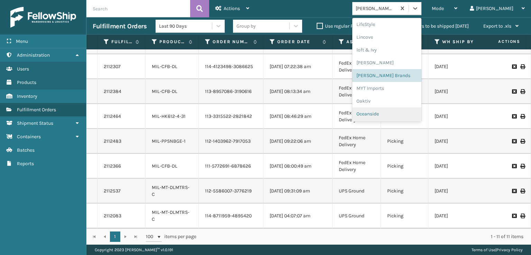
scroll to position [322, 0]
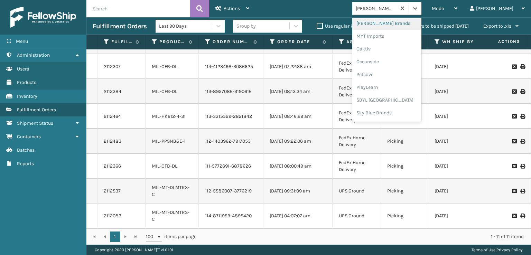
click at [396, 22] on div "[PERSON_NAME] Brands" at bounding box center [386, 23] width 69 height 13
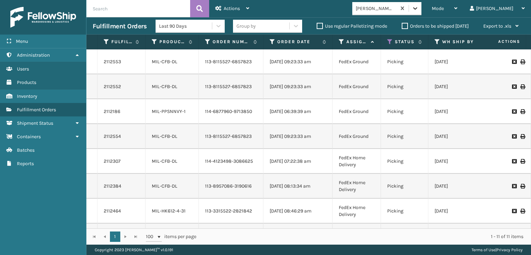
click at [419, 5] on icon at bounding box center [415, 8] width 7 height 7
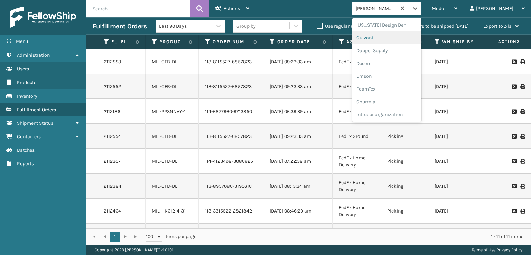
scroll to position [115, 0]
click at [387, 76] on div "FoamTex" at bounding box center [386, 77] width 69 height 13
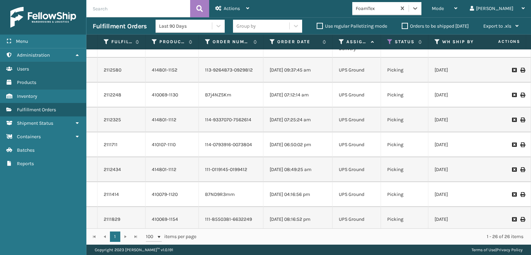
scroll to position [473, 0]
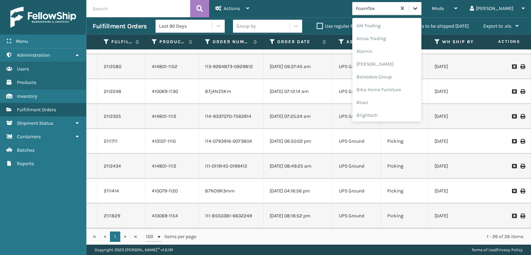
click at [419, 7] on icon at bounding box center [415, 8] width 7 height 7
click at [397, 112] on div "FoamTex" at bounding box center [386, 111] width 69 height 13
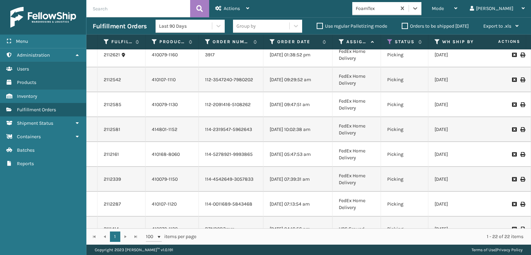
scroll to position [374, 0]
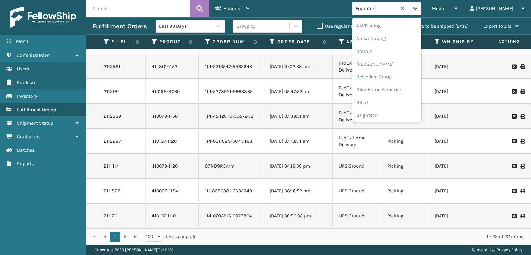
click at [422, 7] on div at bounding box center [415, 8] width 12 height 12
click at [395, 112] on div "FoamTex" at bounding box center [386, 111] width 69 height 13
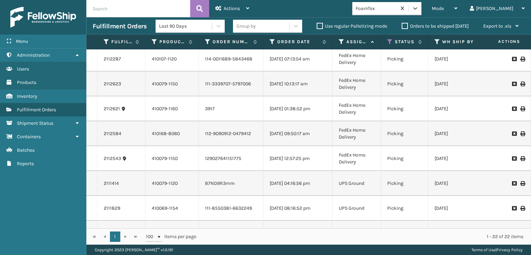
scroll to position [374, 0]
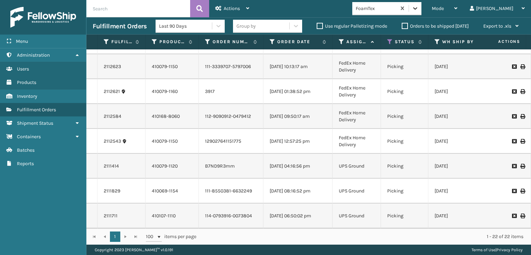
click at [422, 13] on div at bounding box center [415, 8] width 12 height 12
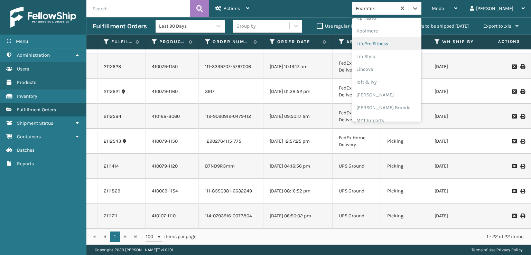
scroll to position [253, 0]
click at [404, 91] on div "[PERSON_NAME] Brands" at bounding box center [386, 92] width 69 height 13
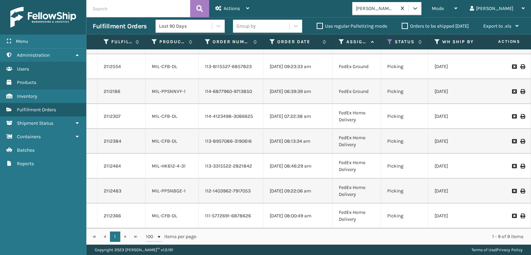
scroll to position [50, 0]
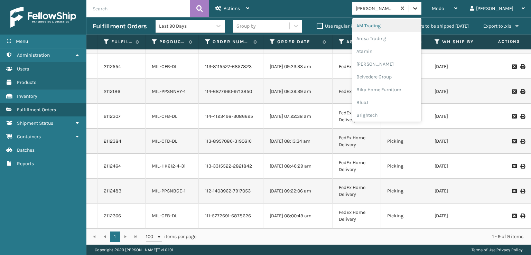
click at [419, 10] on icon at bounding box center [415, 8] width 7 height 7
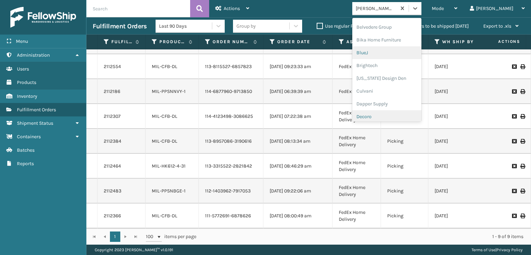
scroll to position [104, 0]
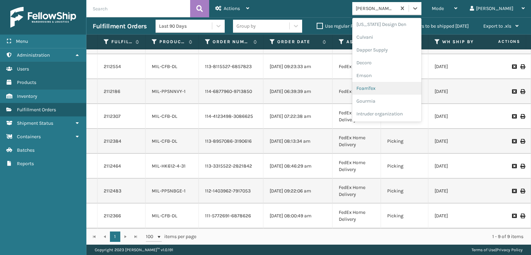
click at [390, 86] on div "FoamTex" at bounding box center [386, 88] width 69 height 13
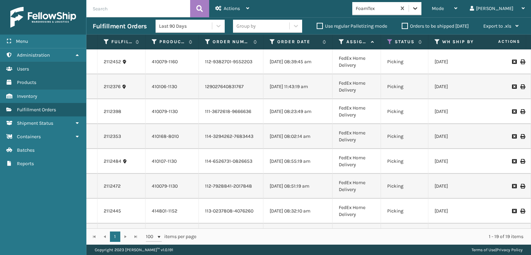
click at [418, 9] on icon at bounding box center [415, 8] width 4 height 2
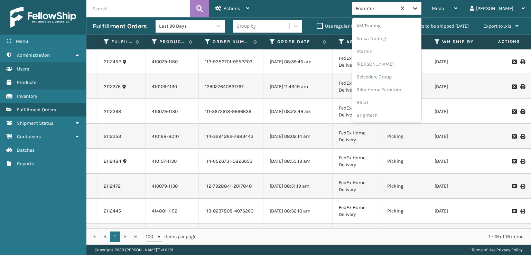
scroll to position [81, 0]
click at [392, 113] on div "FoamTex" at bounding box center [386, 111] width 69 height 13
click at [418, 9] on icon at bounding box center [415, 8] width 4 height 2
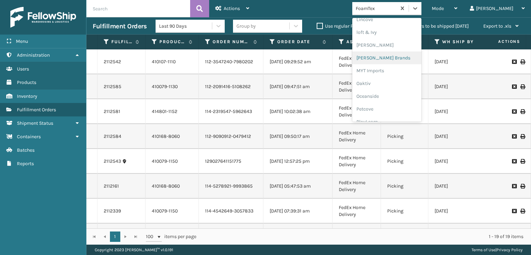
click at [395, 57] on div "[PERSON_NAME] Brands" at bounding box center [386, 58] width 69 height 13
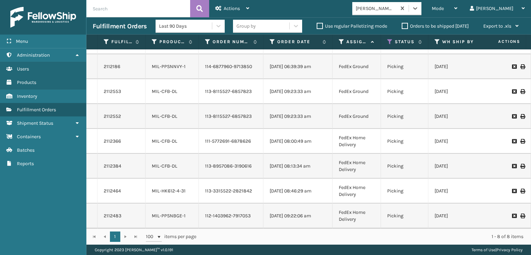
scroll to position [25, 0]
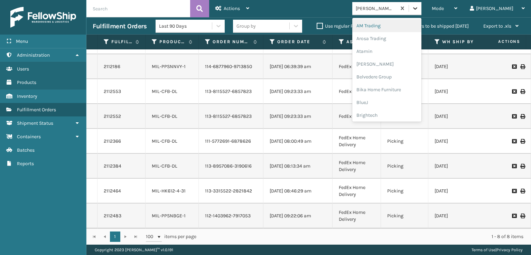
click at [419, 11] on icon at bounding box center [415, 8] width 7 height 7
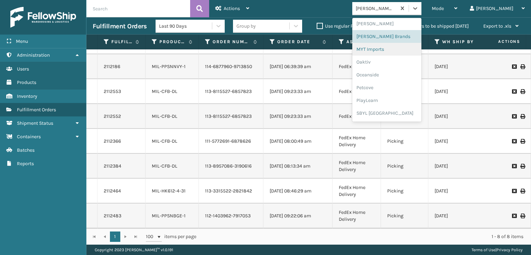
scroll to position [347, 0]
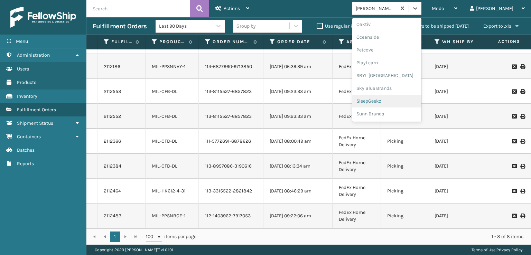
click at [401, 99] on div "SleepGeekz" at bounding box center [386, 101] width 69 height 13
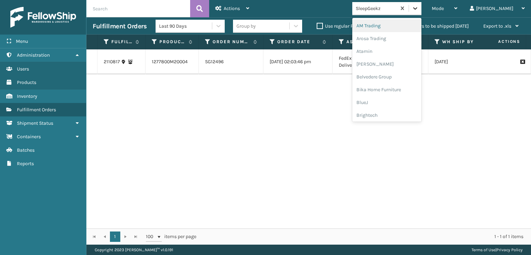
click at [422, 13] on div at bounding box center [415, 8] width 12 height 12
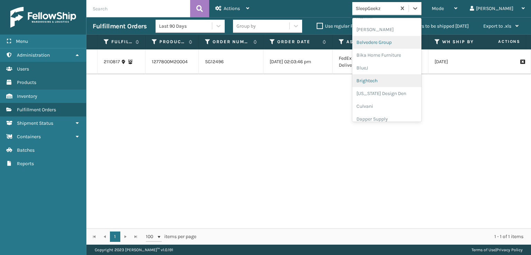
scroll to position [138, 0]
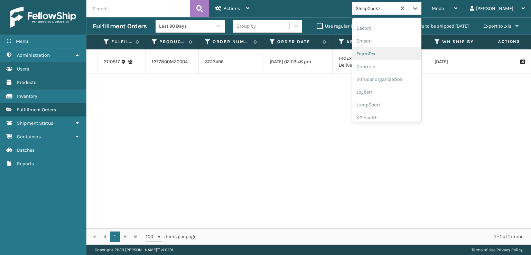
click at [396, 53] on div "FoamTex" at bounding box center [386, 53] width 69 height 13
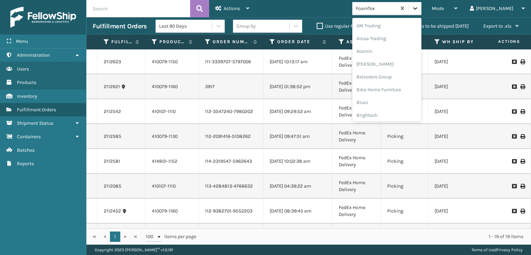
click at [419, 8] on icon at bounding box center [415, 8] width 7 height 7
click at [393, 108] on div "FoamTex" at bounding box center [386, 111] width 69 height 13
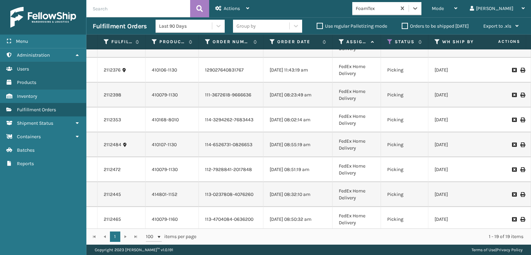
scroll to position [0, 0]
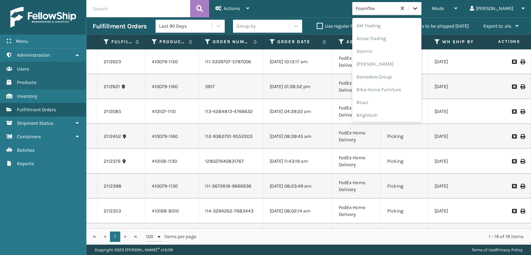
click at [419, 9] on icon at bounding box center [415, 8] width 7 height 7
click at [401, 101] on div "[PERSON_NAME] Brands" at bounding box center [386, 102] width 69 height 13
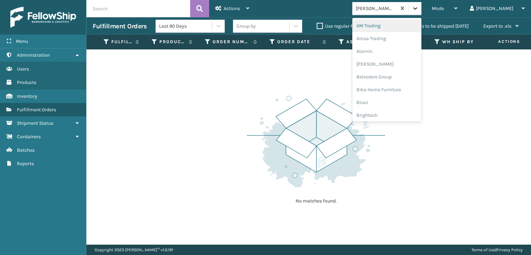
click at [419, 11] on icon at bounding box center [415, 8] width 7 height 7
click at [419, 7] on icon at bounding box center [415, 8] width 7 height 7
click at [419, 10] on icon at bounding box center [415, 8] width 7 height 7
click at [419, 11] on icon at bounding box center [415, 8] width 7 height 7
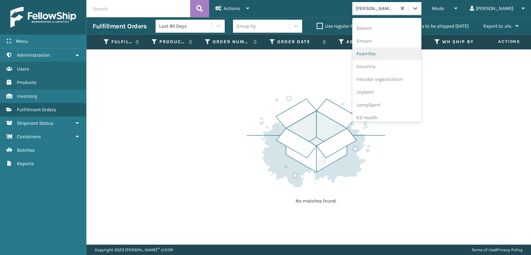
click at [399, 54] on div "FoamTex" at bounding box center [386, 53] width 69 height 13
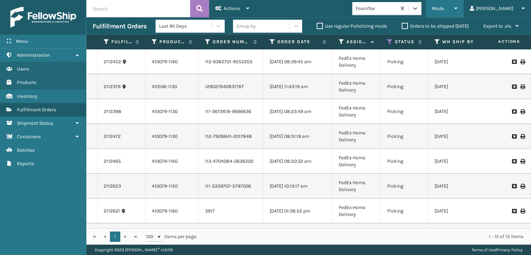
click at [458, 11] on div "Mode" at bounding box center [445, 8] width 26 height 17
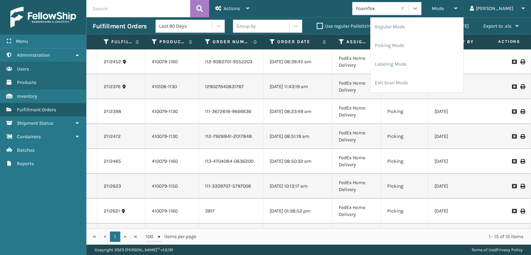
click at [419, 5] on icon at bounding box center [415, 8] width 7 height 7
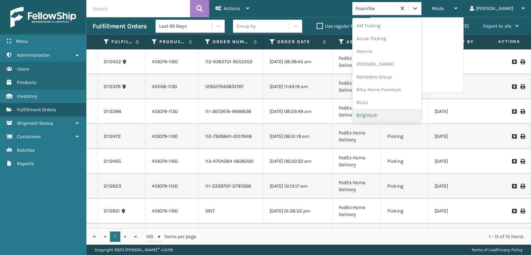
scroll to position [81, 0]
click at [393, 111] on div "FoamTex" at bounding box center [386, 111] width 69 height 13
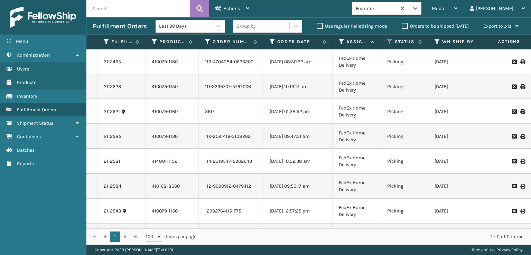
scroll to position [100, 0]
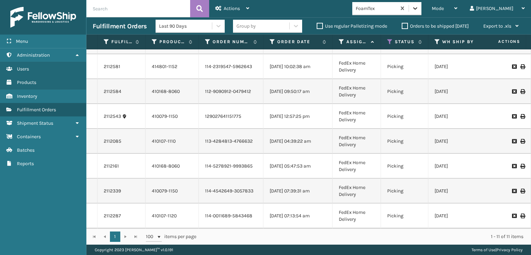
click at [419, 9] on icon at bounding box center [415, 8] width 7 height 7
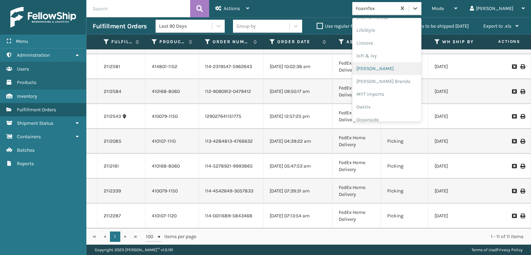
scroll to position [347, 0]
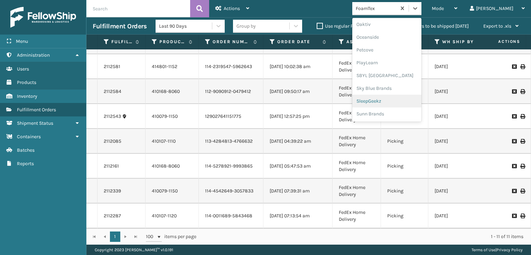
click at [395, 103] on div "SleepGeekz" at bounding box center [386, 101] width 69 height 13
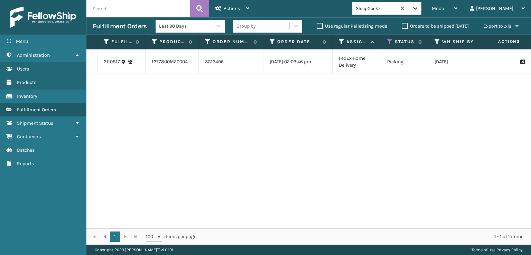
click at [422, 12] on div at bounding box center [415, 8] width 12 height 12
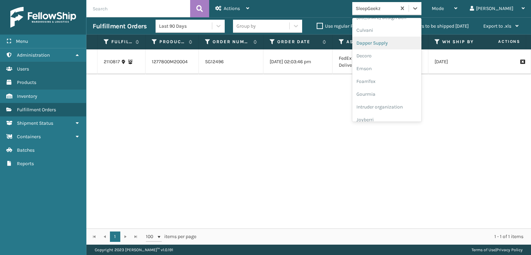
scroll to position [138, 0]
click at [391, 53] on div "FoamTex" at bounding box center [386, 53] width 69 height 13
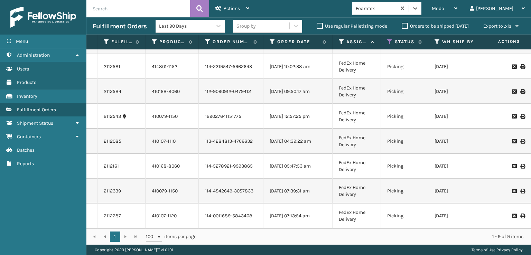
scroll to position [0, 0]
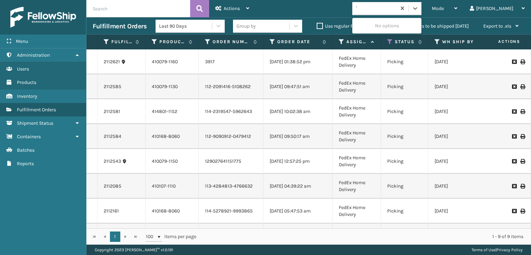
type input "`"
click at [355, 3] on div "Mode Regular Mode Picking Mode Labeling Mode Exit Scan Mode option FoamTex, sel…" at bounding box center [394, 8] width 276 height 17
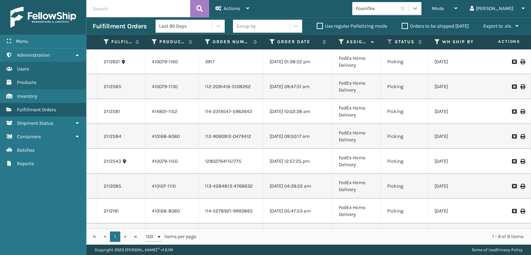
click at [418, 9] on icon at bounding box center [415, 8] width 4 height 2
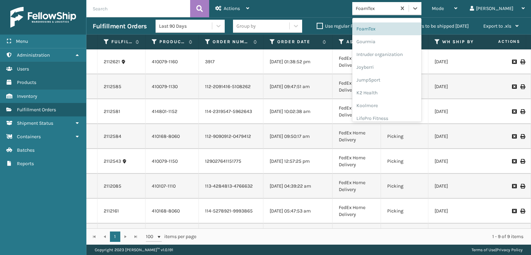
scroll to position [149, 0]
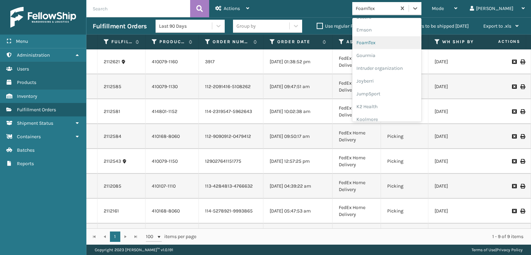
click at [393, 42] on div "FoamTex" at bounding box center [386, 42] width 69 height 13
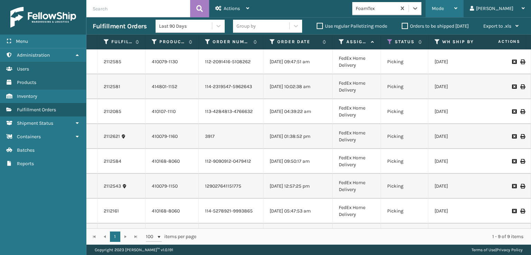
click at [444, 6] on span "Mode" at bounding box center [438, 9] width 12 height 6
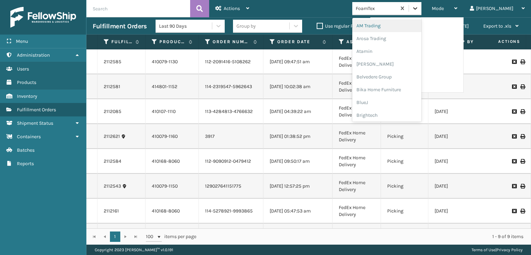
click at [419, 6] on icon at bounding box center [415, 8] width 7 height 7
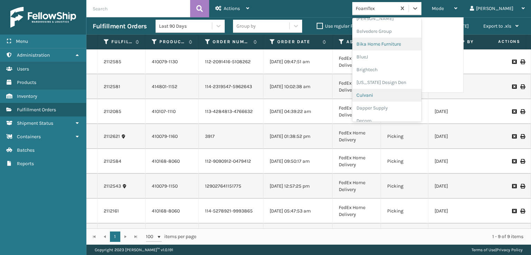
scroll to position [115, 0]
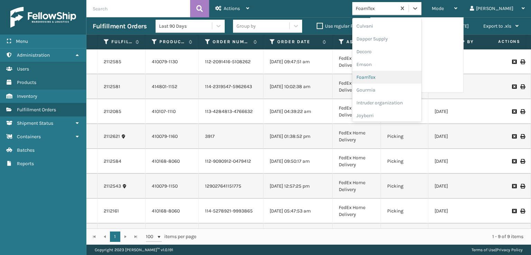
click at [392, 77] on div "FoamTex" at bounding box center [386, 77] width 69 height 13
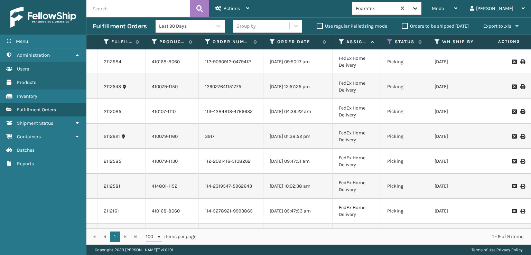
click at [419, 9] on icon at bounding box center [415, 8] width 7 height 7
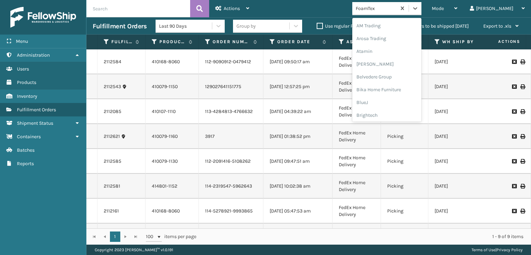
scroll to position [81, 0]
click at [402, 111] on div "FoamTex" at bounding box center [386, 111] width 69 height 13
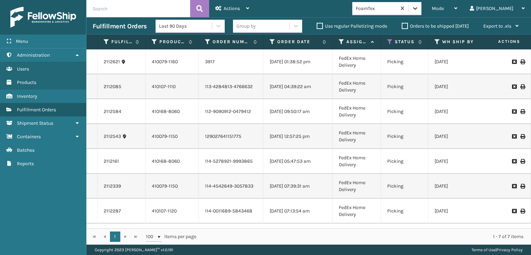
click at [419, 10] on icon at bounding box center [415, 8] width 7 height 7
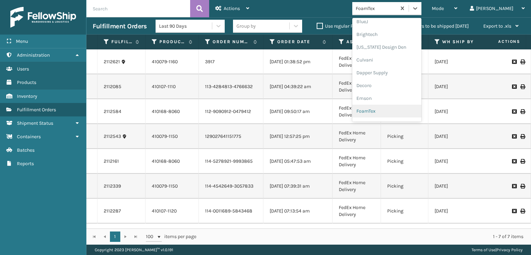
click at [395, 111] on div "FoamTex" at bounding box center [386, 111] width 69 height 13
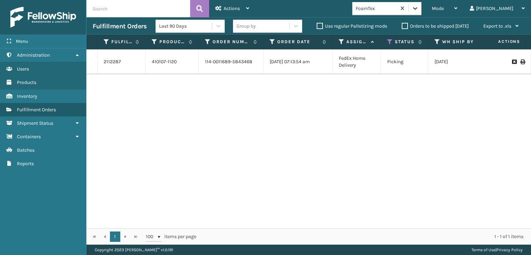
click at [419, 9] on icon at bounding box center [415, 8] width 7 height 7
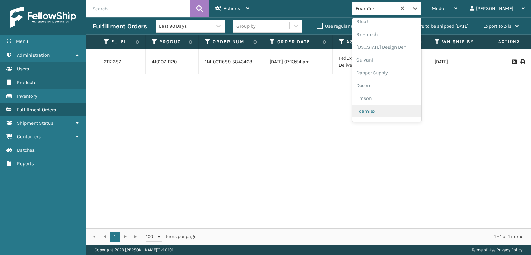
click at [391, 110] on div "FoamTex" at bounding box center [386, 111] width 69 height 13
click at [418, 8] on icon at bounding box center [415, 8] width 4 height 2
click at [400, 112] on div "FoamTex" at bounding box center [386, 111] width 69 height 13
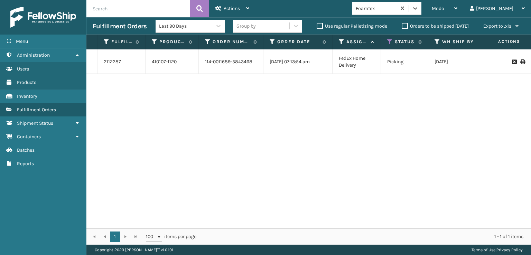
click at [422, 15] on div "FoamTex" at bounding box center [386, 8] width 69 height 13
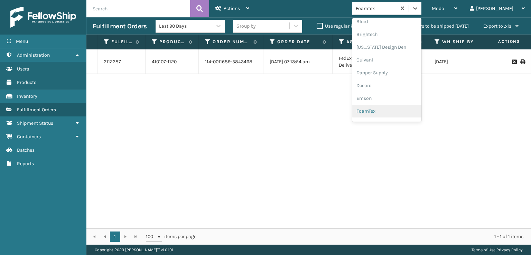
click at [395, 113] on div "FoamTex" at bounding box center [386, 111] width 69 height 13
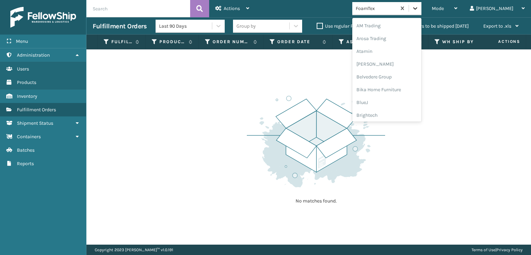
click at [419, 7] on icon at bounding box center [415, 8] width 7 height 7
click at [393, 98] on div "SBYL [GEOGRAPHIC_DATA]" at bounding box center [386, 100] width 69 height 13
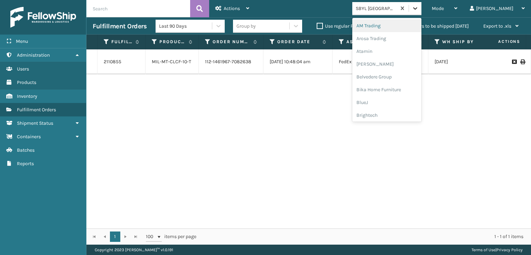
click at [418, 9] on icon at bounding box center [415, 8] width 4 height 2
click at [393, 99] on div "SBYL [GEOGRAPHIC_DATA]" at bounding box center [386, 100] width 69 height 13
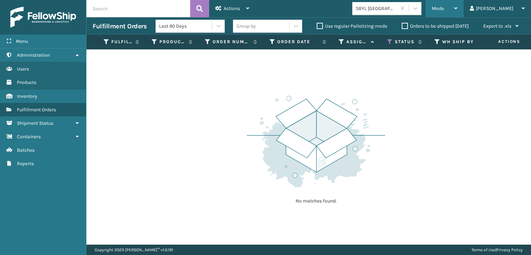
click at [444, 8] on span "Mode" at bounding box center [438, 9] width 12 height 6
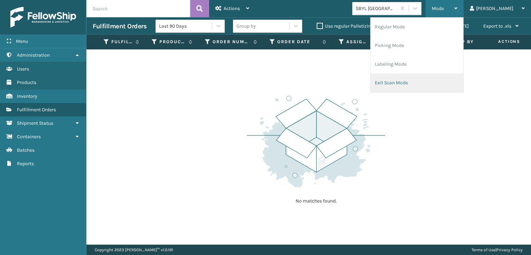
click at [416, 81] on li "Exit Scan Mode" at bounding box center [417, 83] width 93 height 19
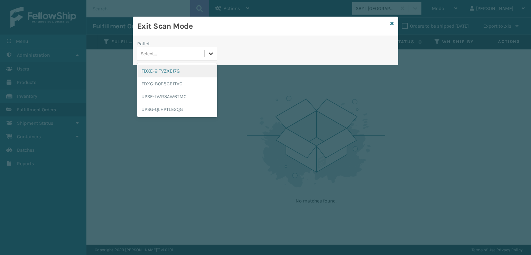
click at [209, 53] on icon at bounding box center [211, 53] width 7 height 7
click at [173, 81] on div "FDXG-B0P8GE1TVC" at bounding box center [177, 83] width 80 height 13
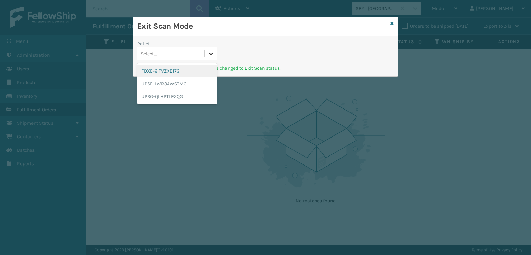
click at [214, 55] on icon at bounding box center [211, 53] width 7 height 7
click at [172, 82] on div "UPSE-LWR3AW6TMC" at bounding box center [177, 83] width 80 height 13
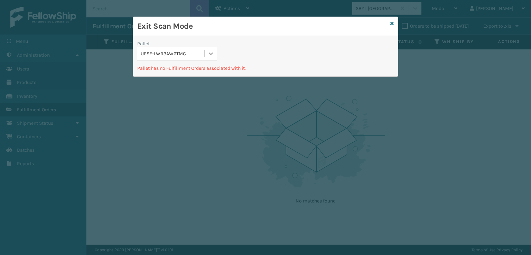
click at [211, 54] on icon at bounding box center [211, 54] width 4 height 2
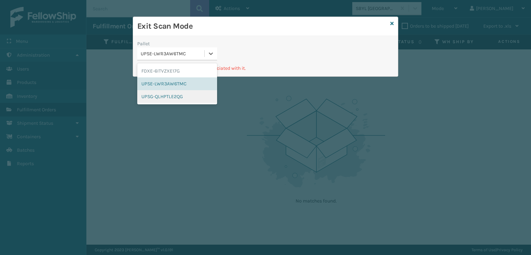
click at [170, 97] on div "UPSG-QLHPTLE2QG" at bounding box center [177, 96] width 80 height 13
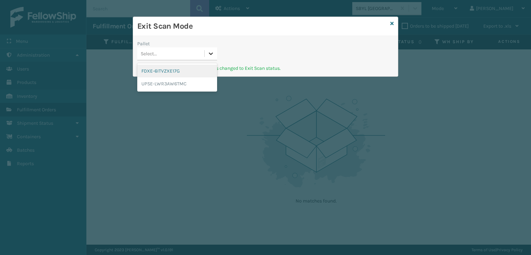
click at [212, 51] on icon at bounding box center [211, 53] width 7 height 7
click at [170, 71] on div "FDXE-6ITVZXE17G" at bounding box center [177, 71] width 80 height 13
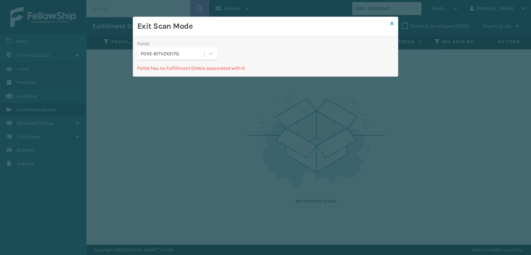
click at [393, 23] on icon at bounding box center [392, 23] width 3 height 5
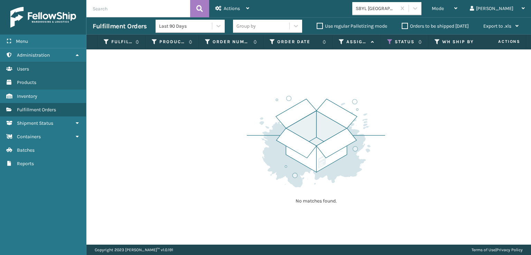
click at [317, 28] on label "Use regular Palletizing mode" at bounding box center [352, 26] width 71 height 6
click at [317, 27] on input "Use regular Palletizing mode" at bounding box center [317, 24] width 0 height 4
checkbox input "true"
click at [389, 43] on icon at bounding box center [390, 42] width 6 height 6
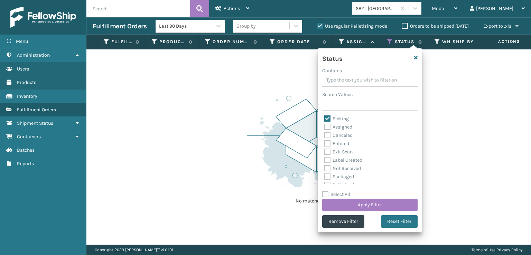
click at [327, 120] on label "Picking" at bounding box center [336, 119] width 25 height 6
click at [325, 119] on input "Picking" at bounding box center [324, 117] width 0 height 4
checkbox input "false"
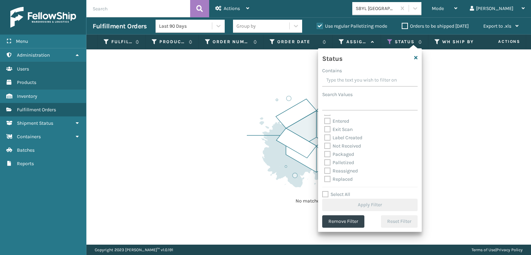
scroll to position [35, 0]
click at [328, 151] on label "Palletized" at bounding box center [339, 151] width 30 height 6
click at [325, 151] on input "Palletized" at bounding box center [324, 149] width 0 height 4
checkbox input "true"
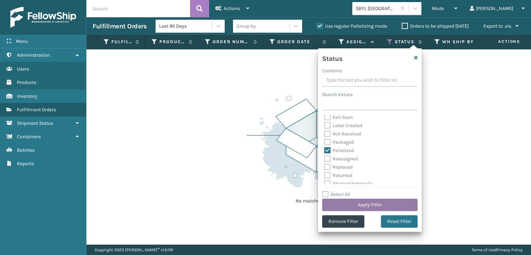
click at [356, 206] on button "Apply Filter" at bounding box center [369, 205] width 95 height 12
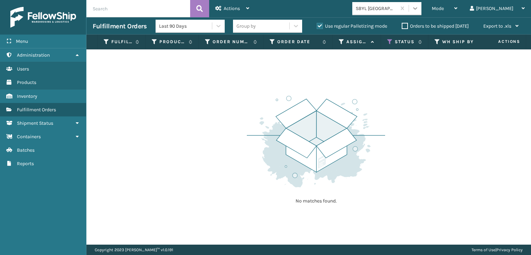
click at [419, 10] on icon at bounding box center [415, 8] width 7 height 7
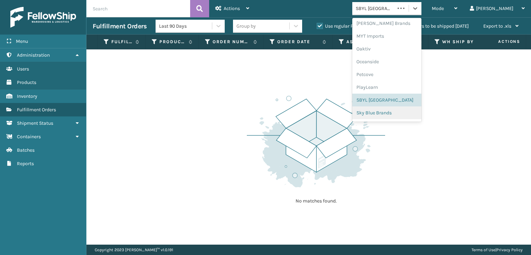
scroll to position [347, 0]
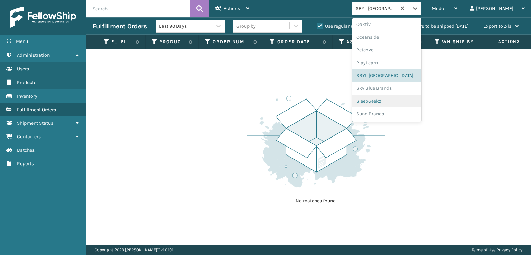
click at [392, 101] on div "SleepGeekz" at bounding box center [386, 101] width 69 height 13
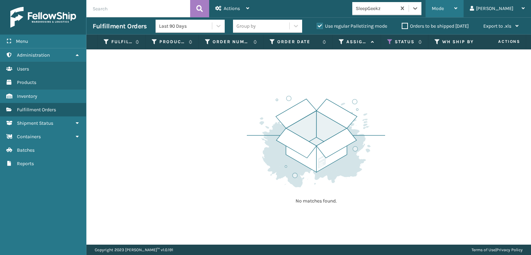
click at [444, 10] on span "Mode" at bounding box center [438, 9] width 12 height 6
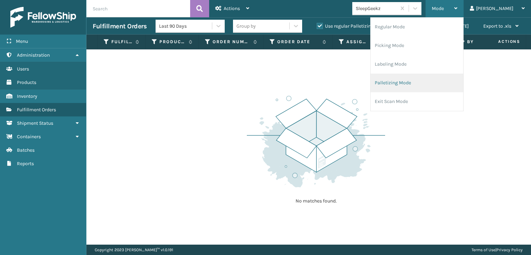
click at [410, 82] on li "Palletizing Mode" at bounding box center [417, 83] width 93 height 19
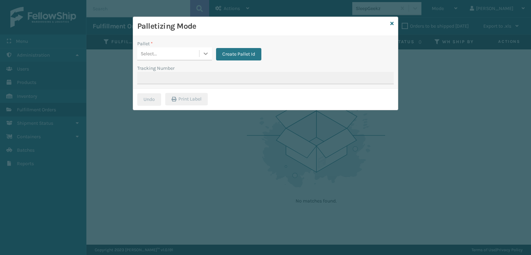
click at [205, 56] on icon at bounding box center [205, 53] width 7 height 7
click at [200, 74] on span "button" at bounding box center [202, 72] width 4 height 5
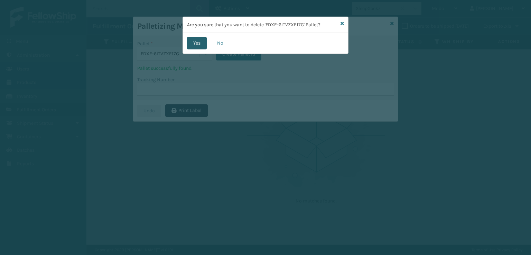
click at [195, 43] on button "Yes" at bounding box center [197, 43] width 20 height 12
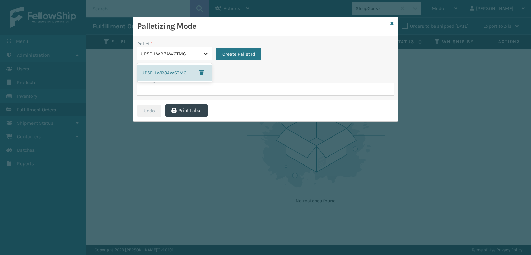
click at [204, 54] on icon at bounding box center [205, 53] width 7 height 7
click at [203, 72] on span "button" at bounding box center [202, 72] width 4 height 5
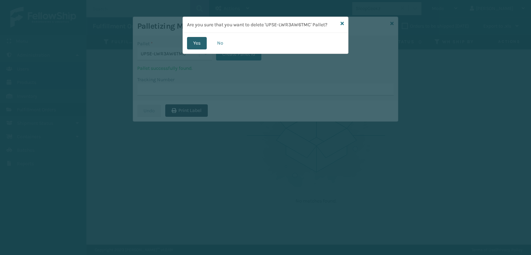
click at [200, 45] on button "Yes" at bounding box center [197, 43] width 20 height 12
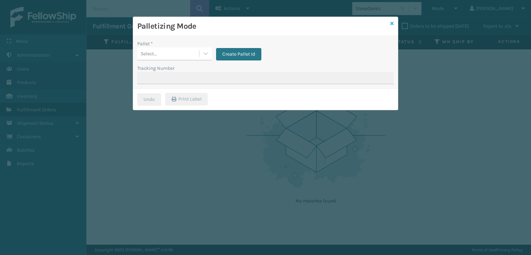
click at [394, 21] on icon at bounding box center [392, 23] width 3 height 5
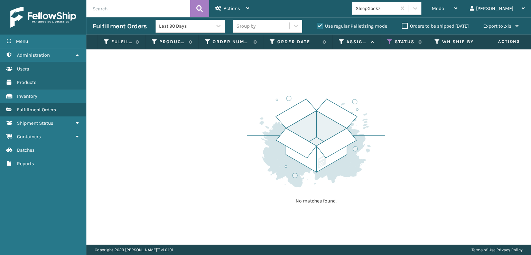
click at [318, 25] on label "Use regular Palletizing mode" at bounding box center [352, 26] width 71 height 6
click at [317, 25] on input "Use regular Palletizing mode" at bounding box center [317, 24] width 0 height 4
checkbox input "false"
click at [389, 42] on icon at bounding box center [390, 42] width 6 height 6
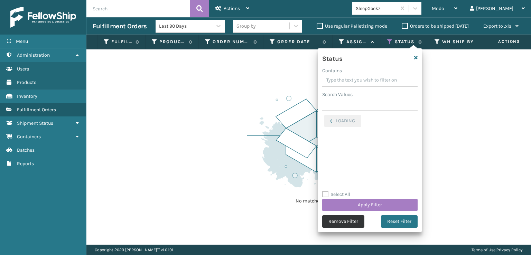
click at [341, 222] on button "Remove Filter" at bounding box center [343, 222] width 42 height 12
